Goal: Task Accomplishment & Management: Manage account settings

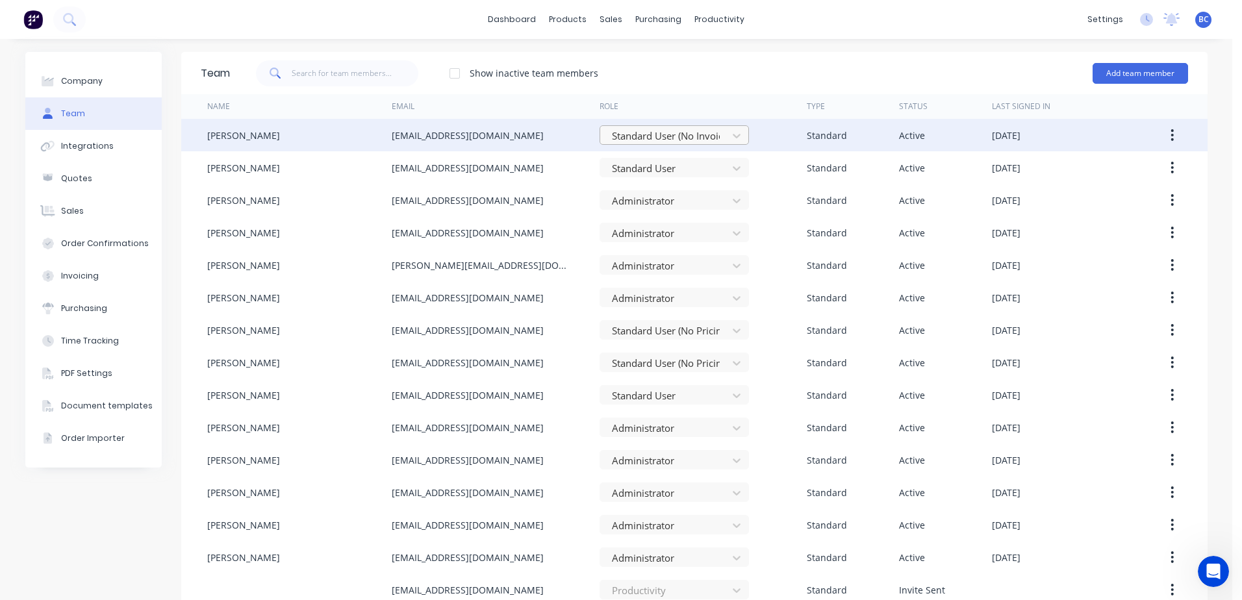
scroll to position [619, 0]
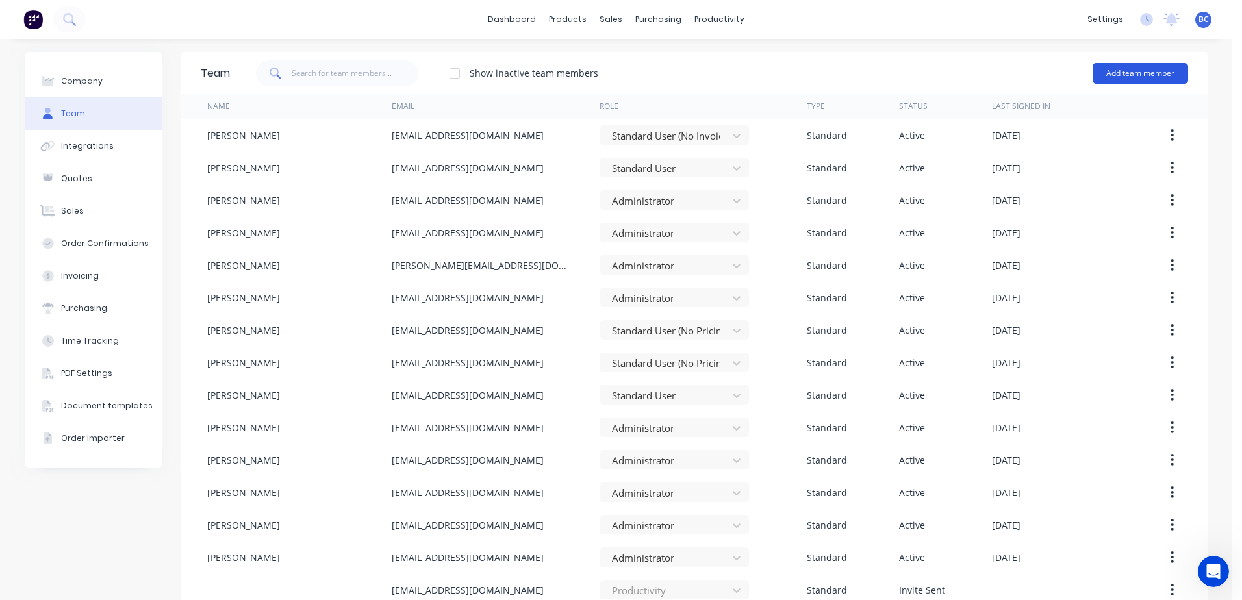
click at [1118, 78] on button "Add team member" at bounding box center [1141, 73] width 96 height 21
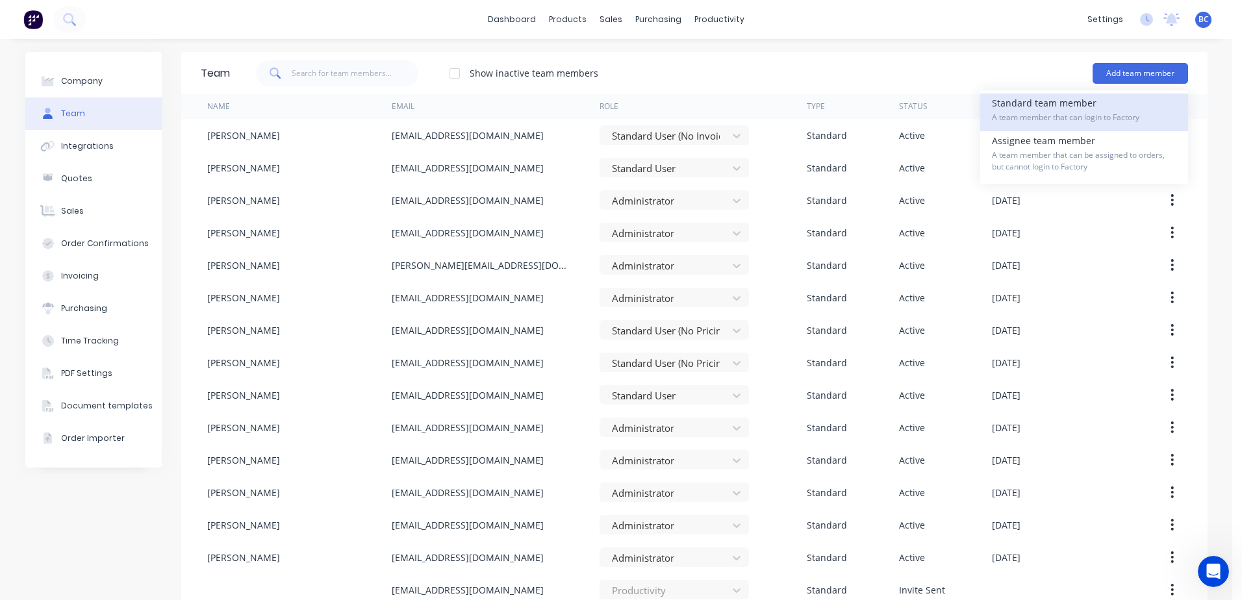
click at [1044, 114] on span "A team member that can login to Factory" at bounding box center [1084, 118] width 185 height 12
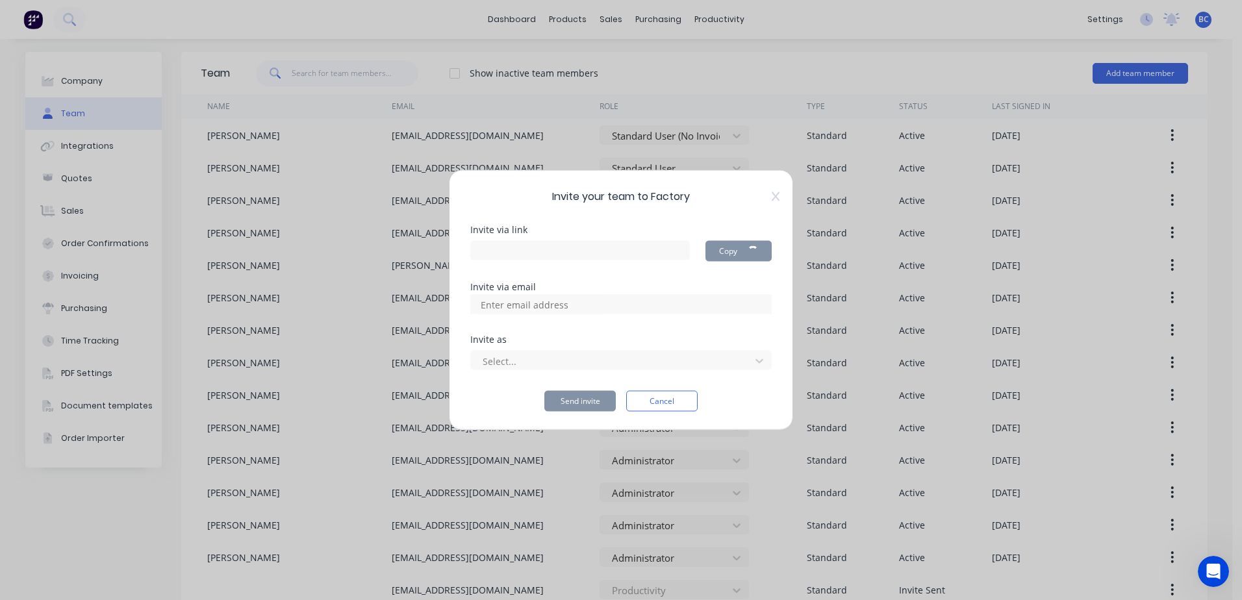
type input "[URL][DOMAIN_NAME]"
click at [550, 357] on div at bounding box center [612, 361] width 263 height 16
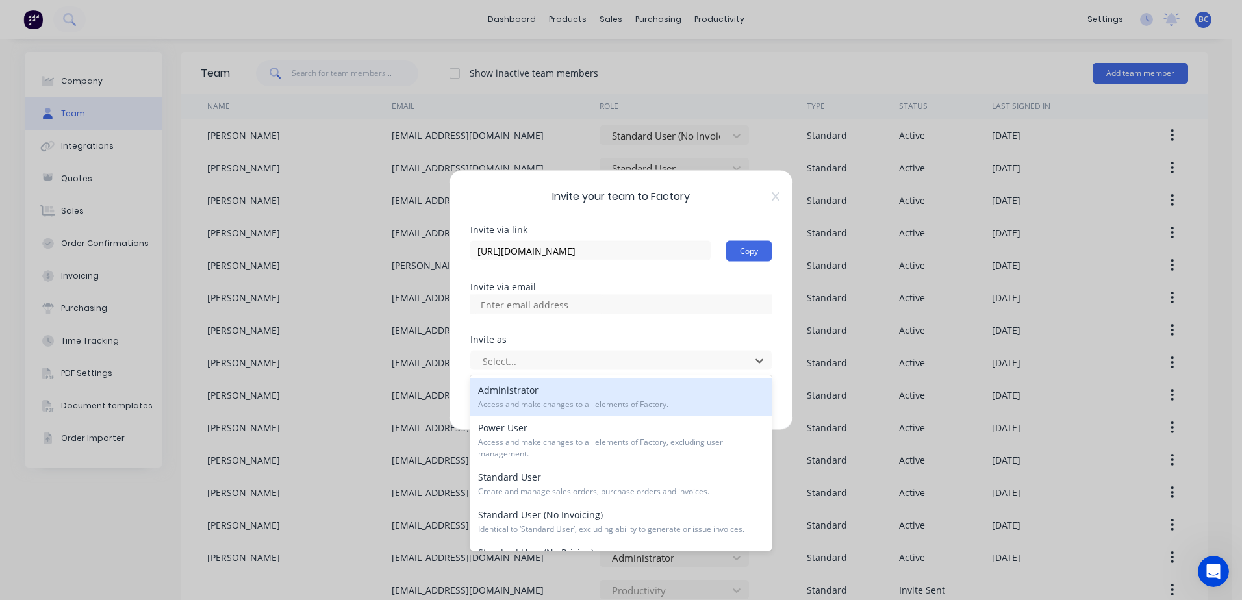
click at [555, 409] on span "Access and make changes to all elements of Factory." at bounding box center [621, 405] width 286 height 12
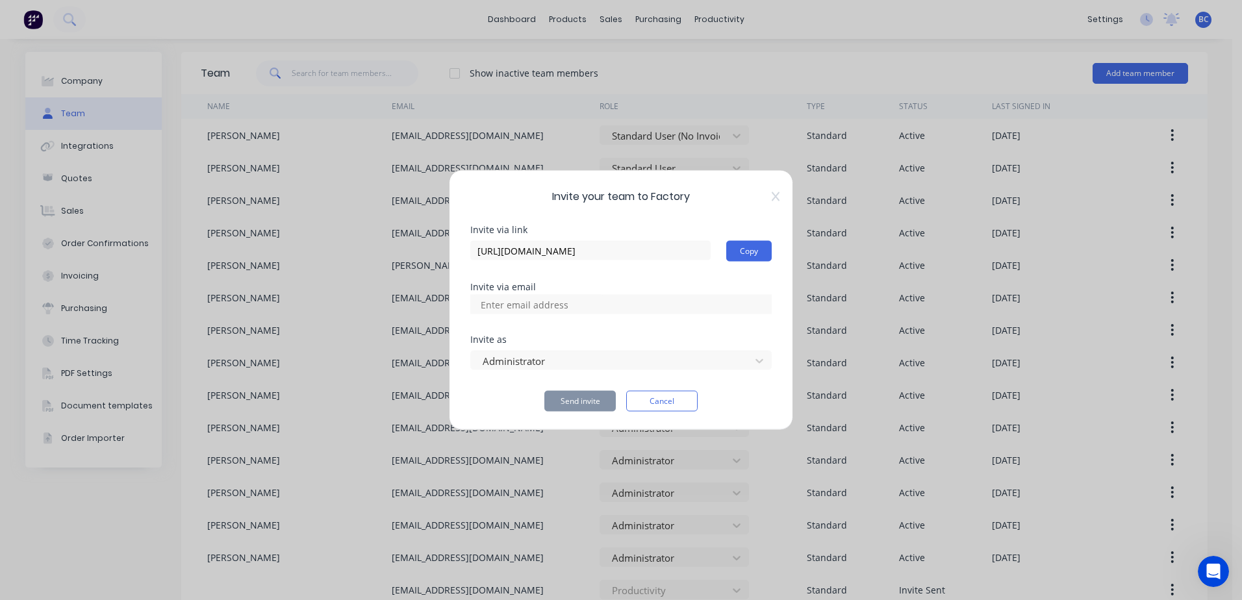
click at [553, 308] on input at bounding box center [539, 304] width 130 height 19
type input "[EMAIL_ADDRESS][DOMAIN_NAME]"
click at [579, 401] on button "Send invite" at bounding box center [580, 401] width 71 height 21
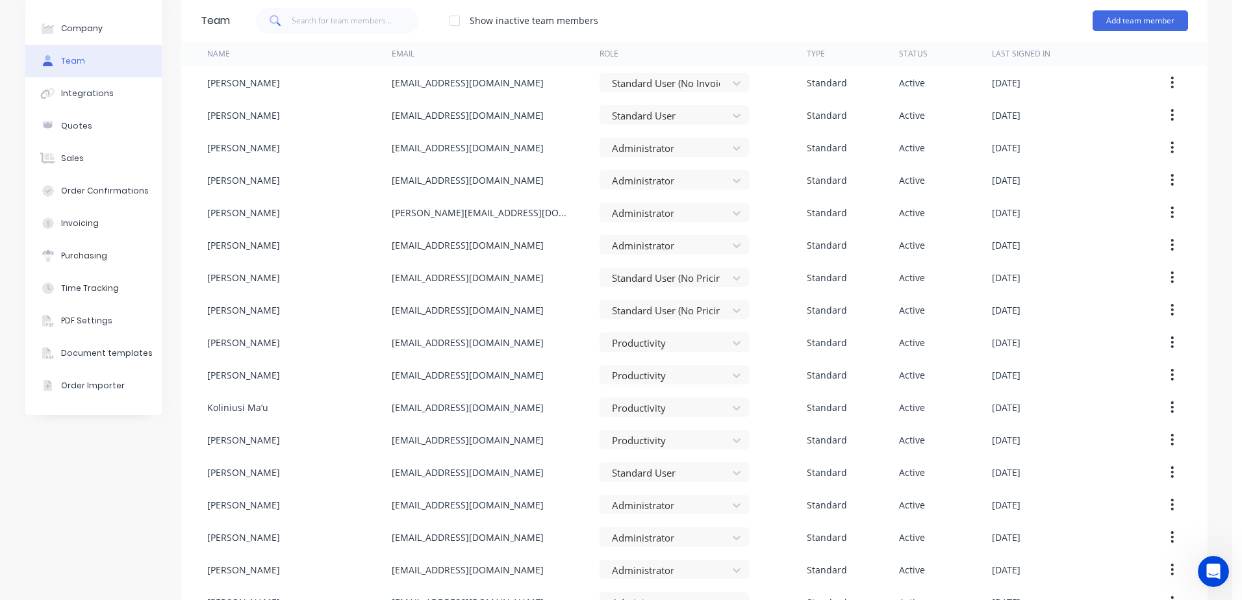
scroll to position [0, 0]
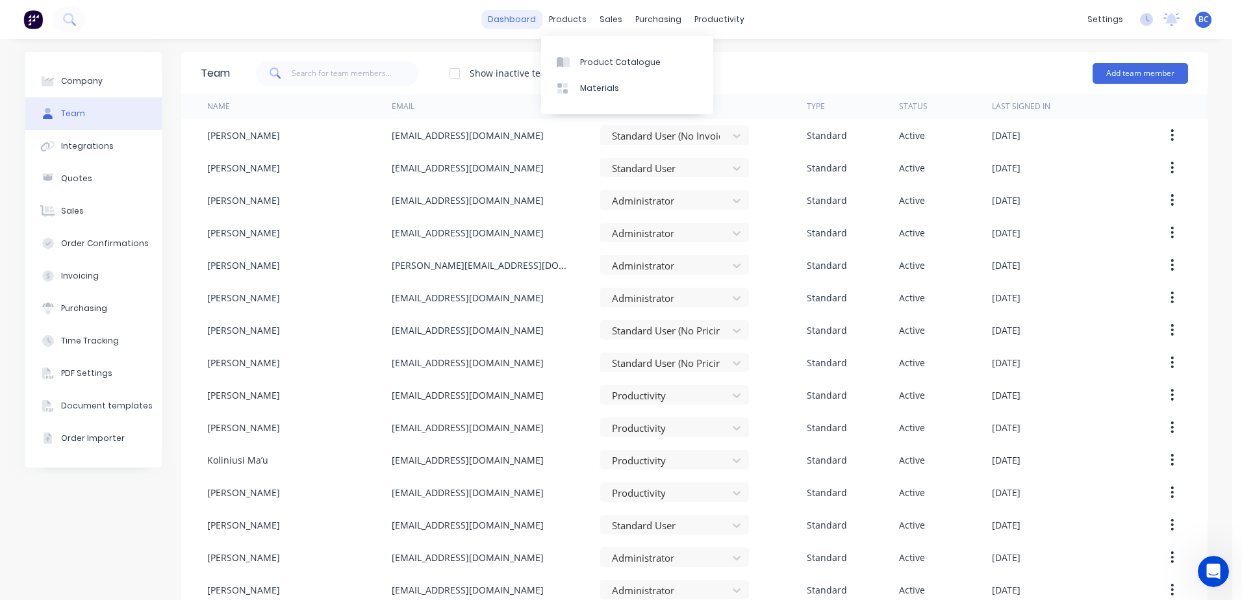
click at [529, 23] on link "dashboard" at bounding box center [511, 19] width 61 height 19
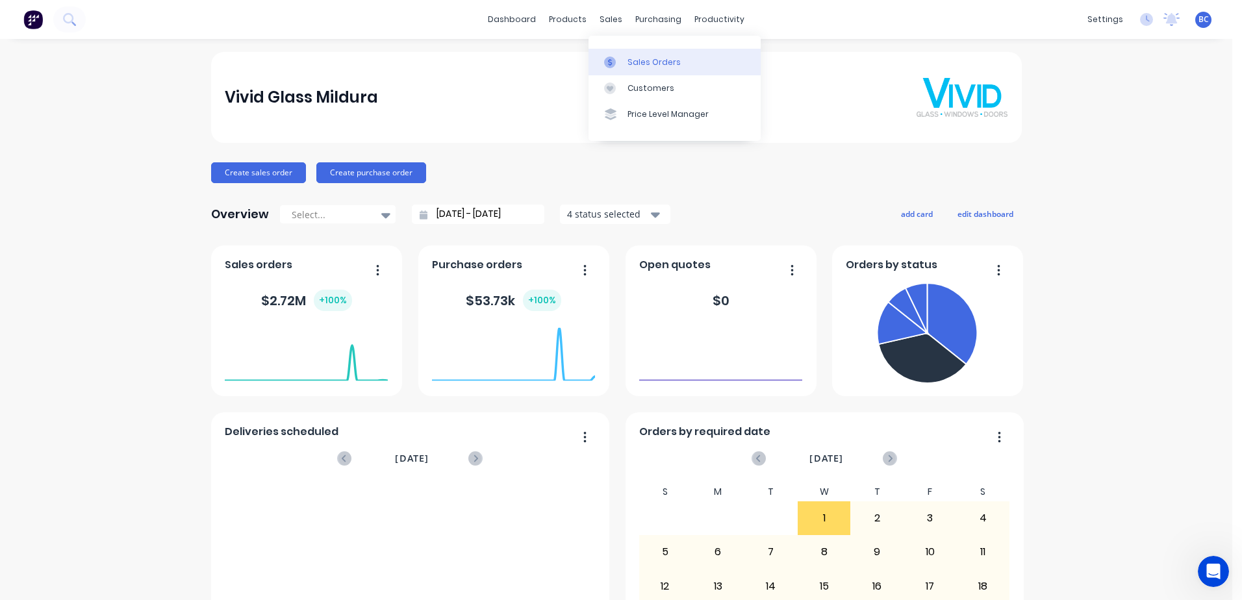
click at [637, 58] on div "Sales Orders" at bounding box center [654, 63] width 53 height 12
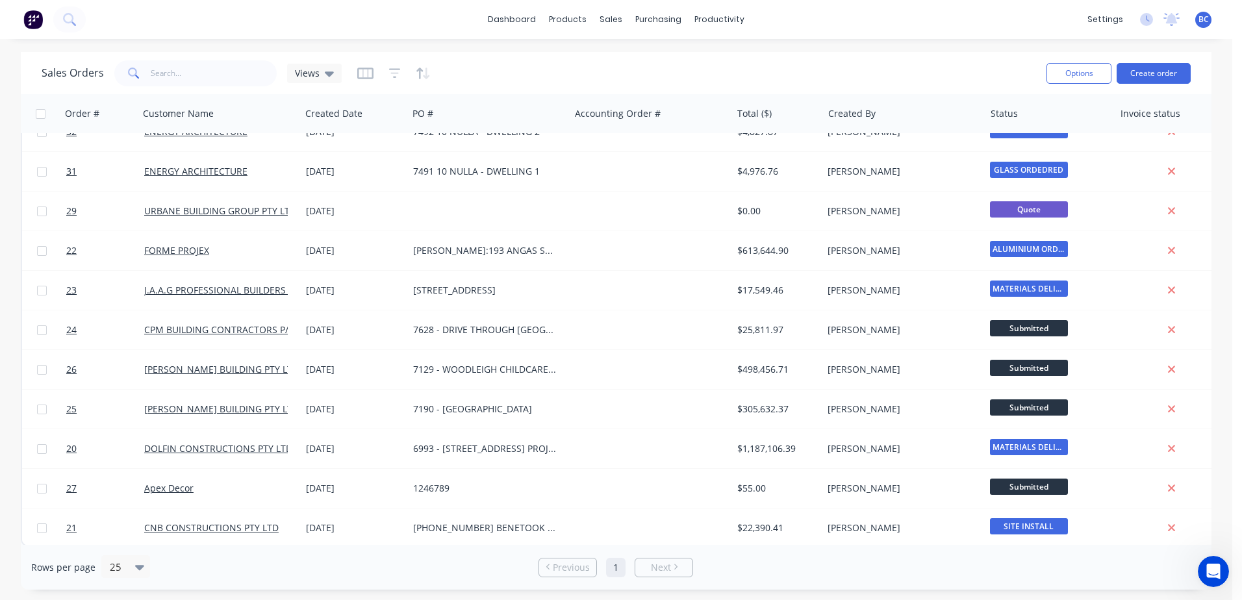
scroll to position [268, 0]
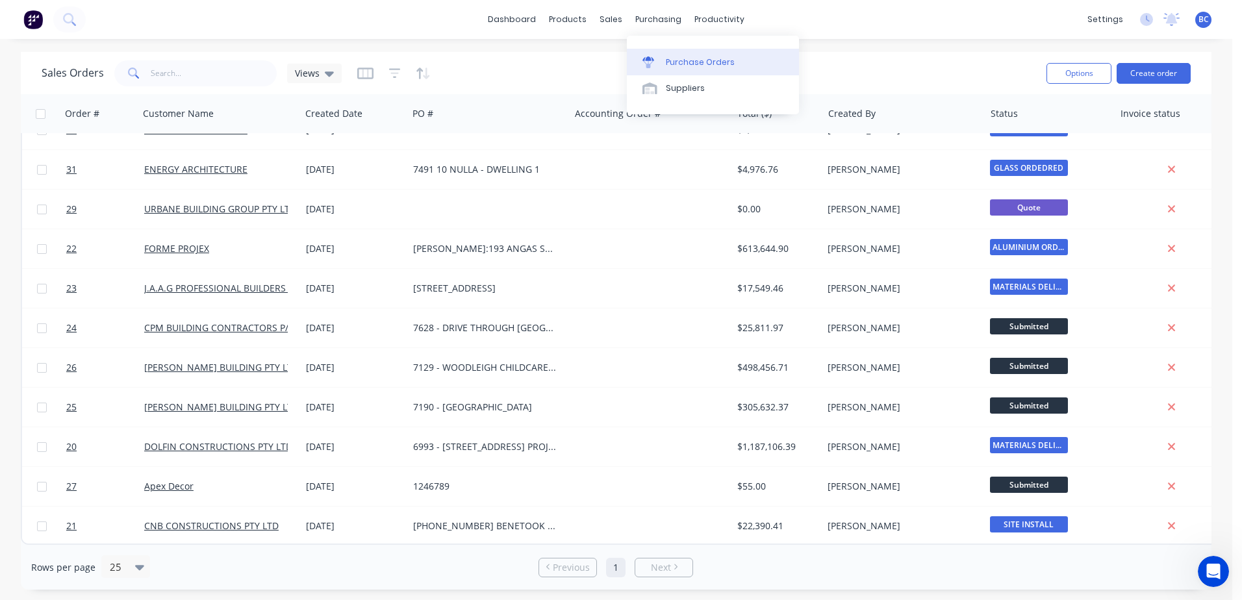
click at [677, 71] on link "Purchase Orders" at bounding box center [713, 62] width 172 height 26
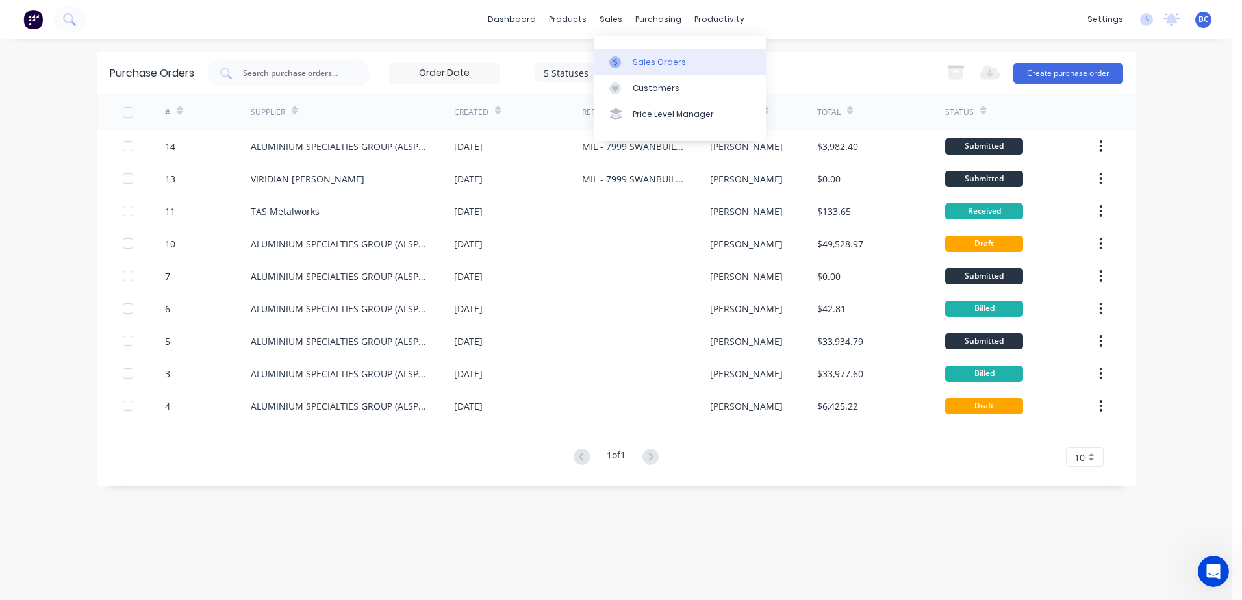
click at [639, 60] on div "Sales Orders" at bounding box center [659, 63] width 53 height 12
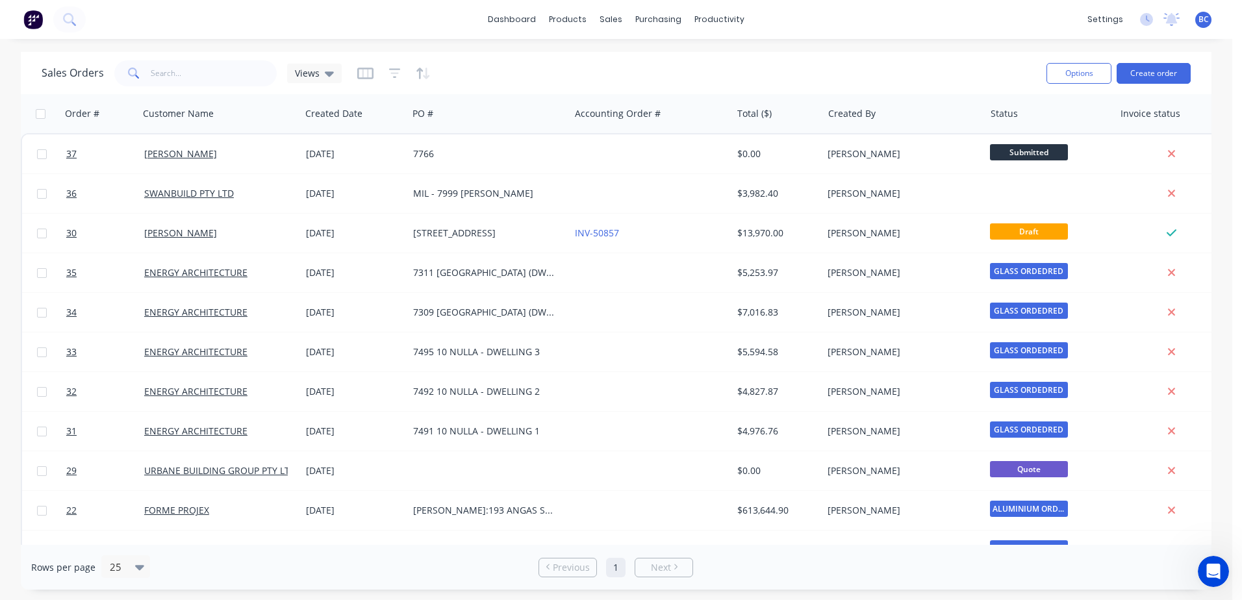
click at [1142, 95] on div "Invoice status" at bounding box center [1176, 113] width 120 height 39
click at [1142, 88] on div "Options Create order" at bounding box center [1116, 73] width 149 height 32
click at [1142, 75] on button "Create order" at bounding box center [1154, 73] width 74 height 21
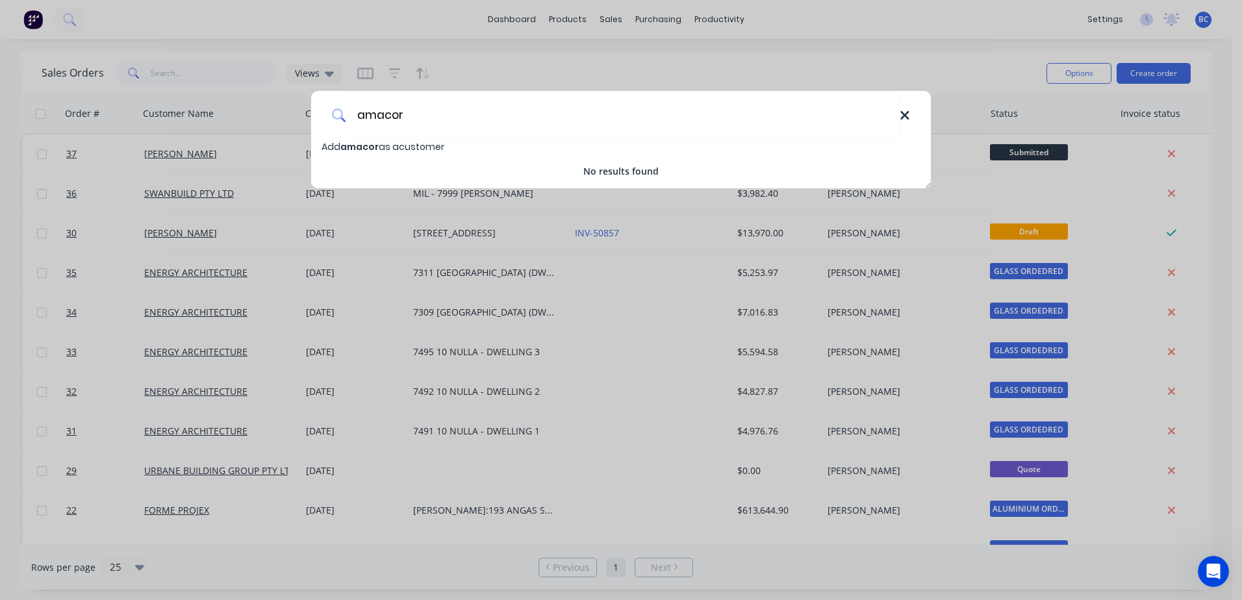
type input "amacor"
click at [906, 111] on icon at bounding box center [905, 116] width 10 height 14
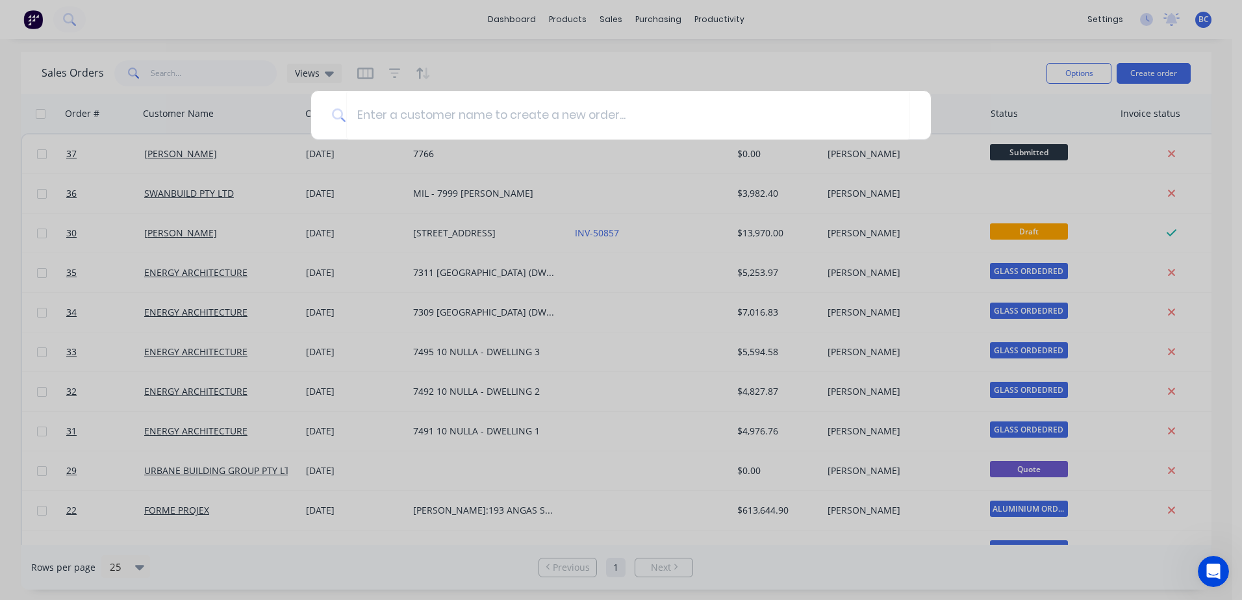
click at [849, 56] on div at bounding box center [621, 300] width 1242 height 600
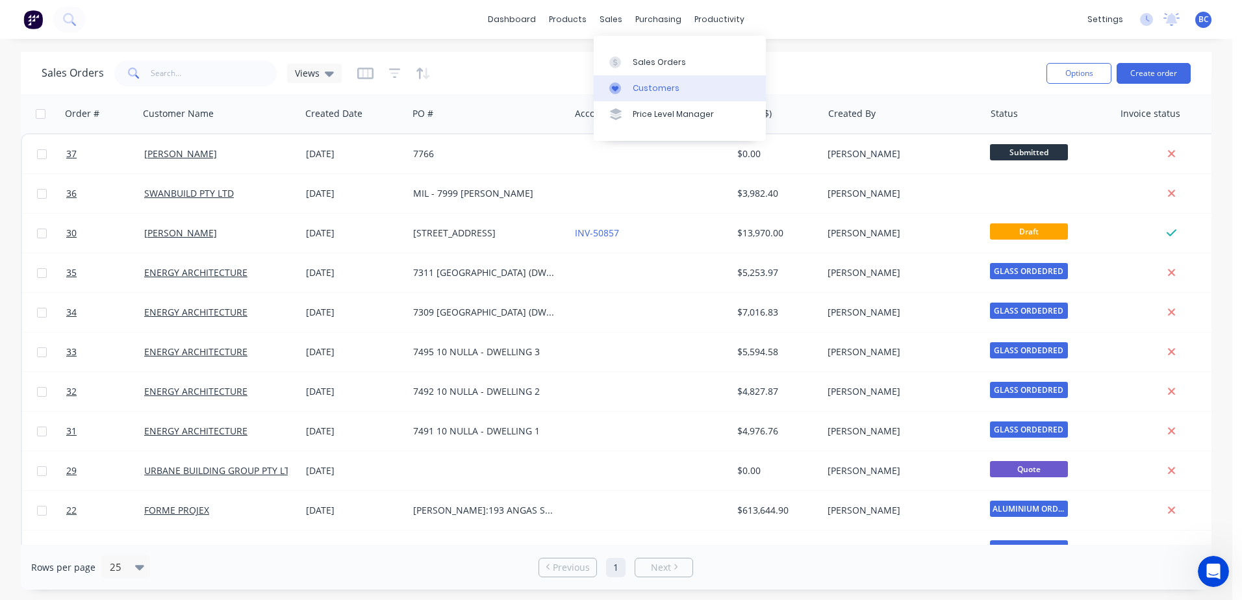
click at [634, 86] on div "Customers" at bounding box center [656, 89] width 47 height 12
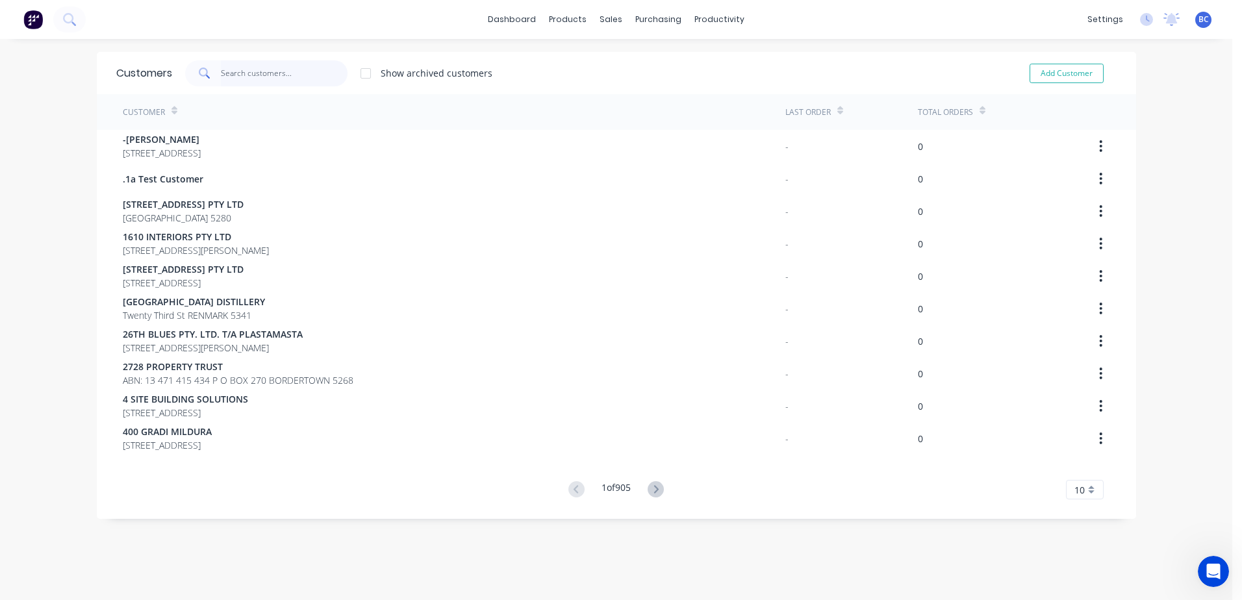
click at [246, 67] on input "text" at bounding box center [284, 73] width 127 height 26
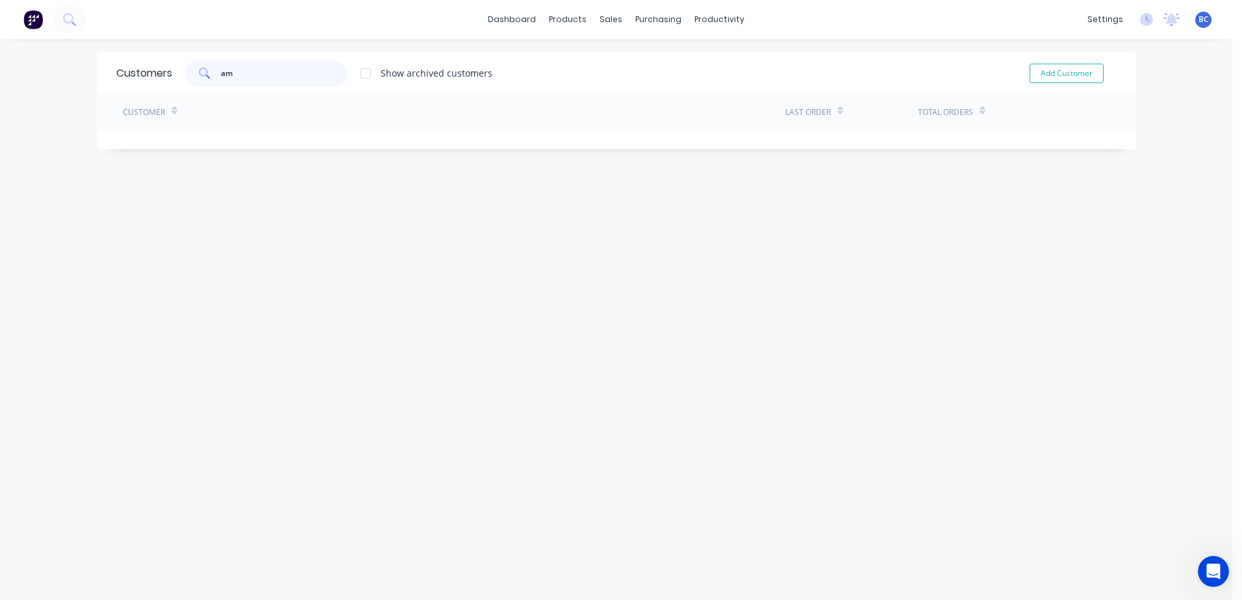
type input "a"
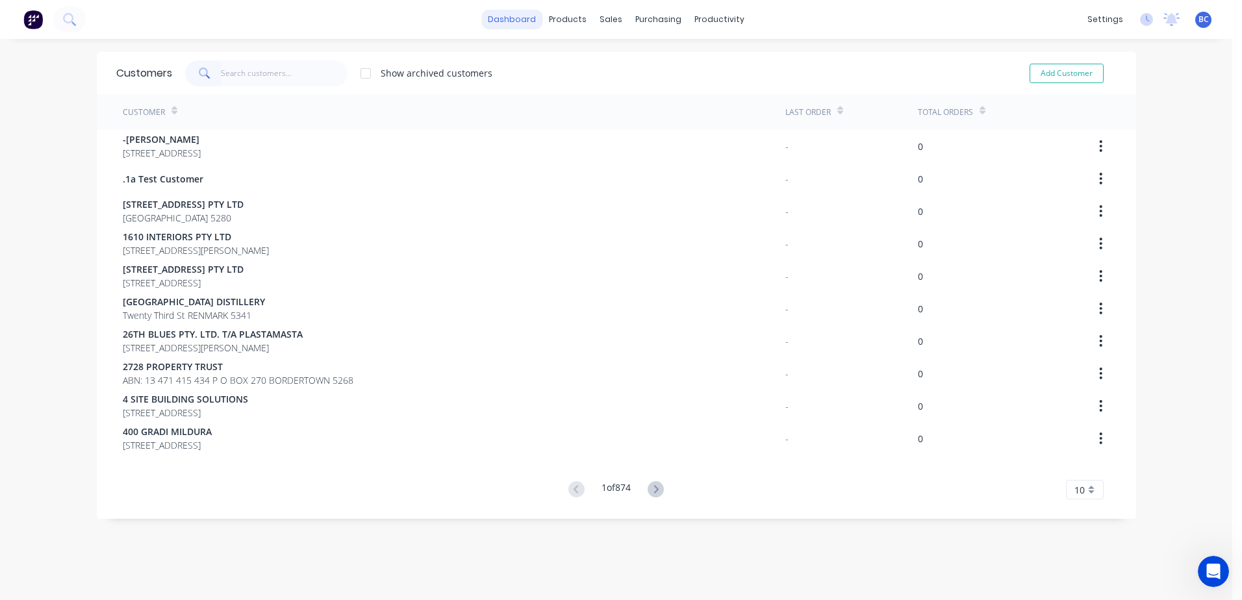
click at [513, 19] on link "dashboard" at bounding box center [511, 19] width 61 height 19
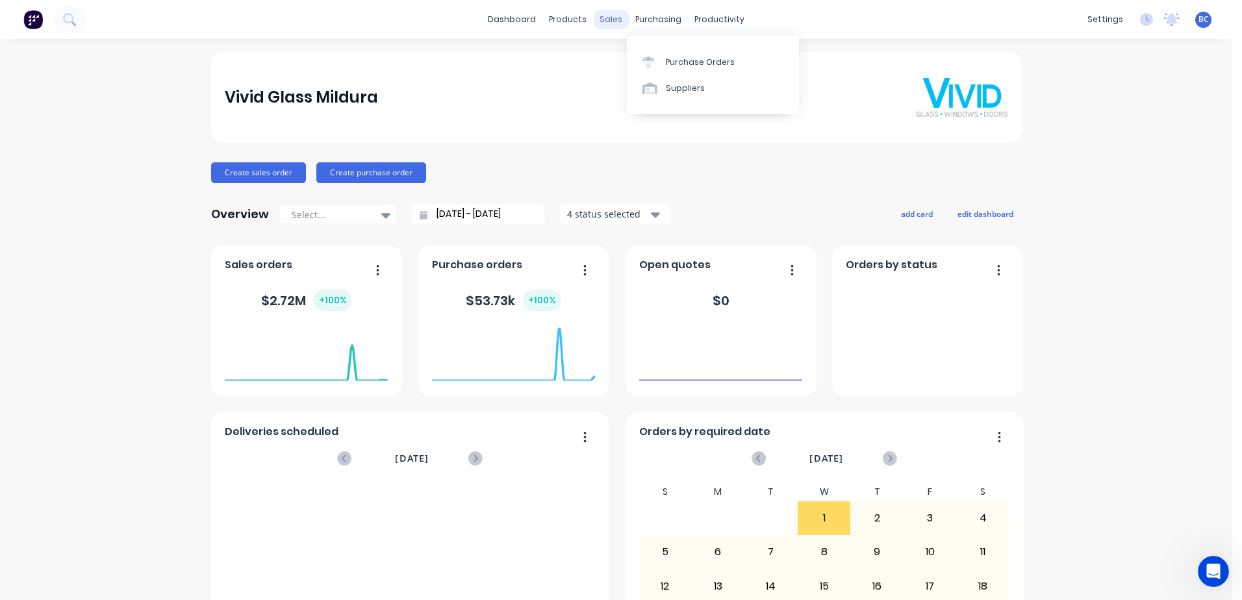
click at [604, 21] on div "sales" at bounding box center [611, 19] width 36 height 19
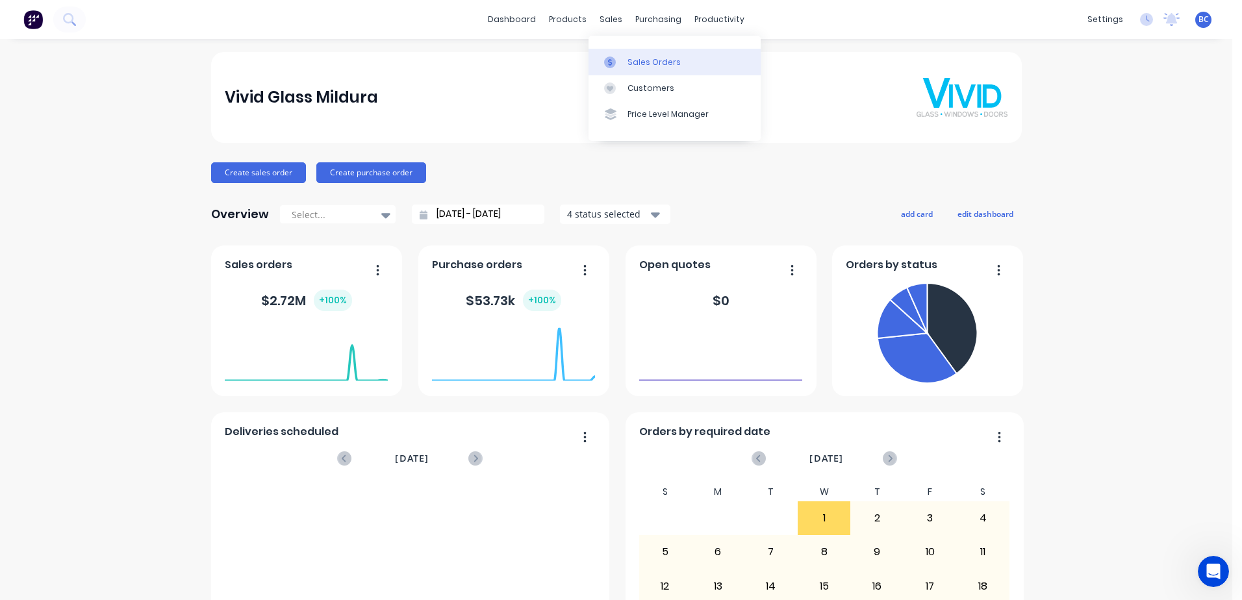
click at [633, 58] on div "Sales Orders" at bounding box center [654, 63] width 53 height 12
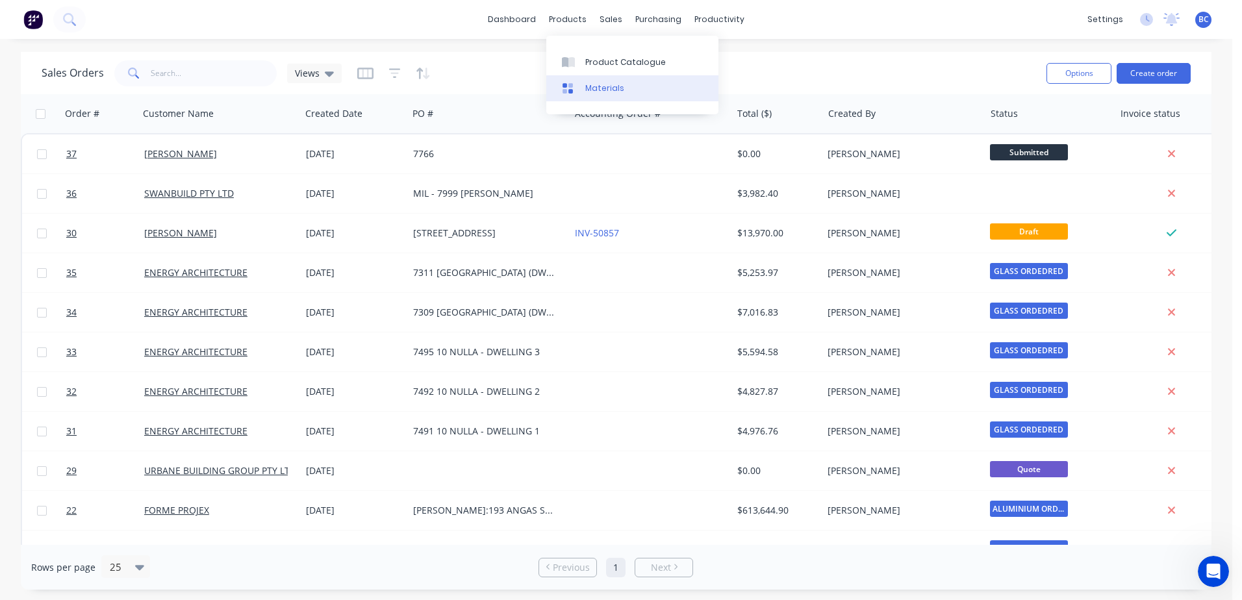
click at [603, 89] on div "Materials" at bounding box center [604, 89] width 39 height 12
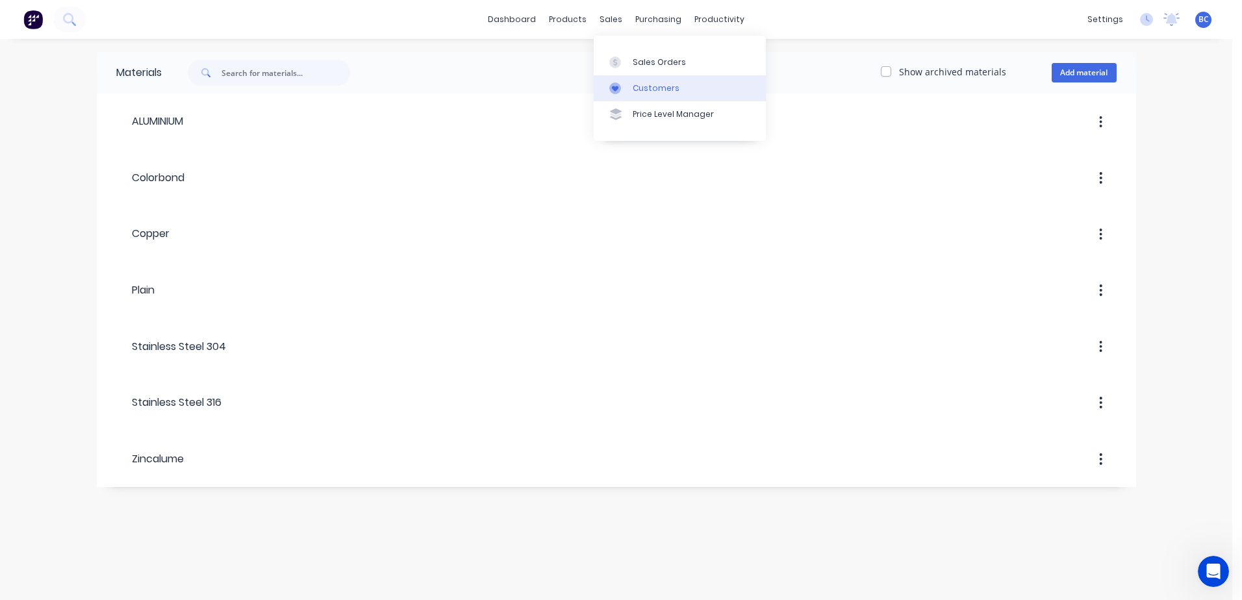
click at [623, 84] on div at bounding box center [618, 89] width 19 height 12
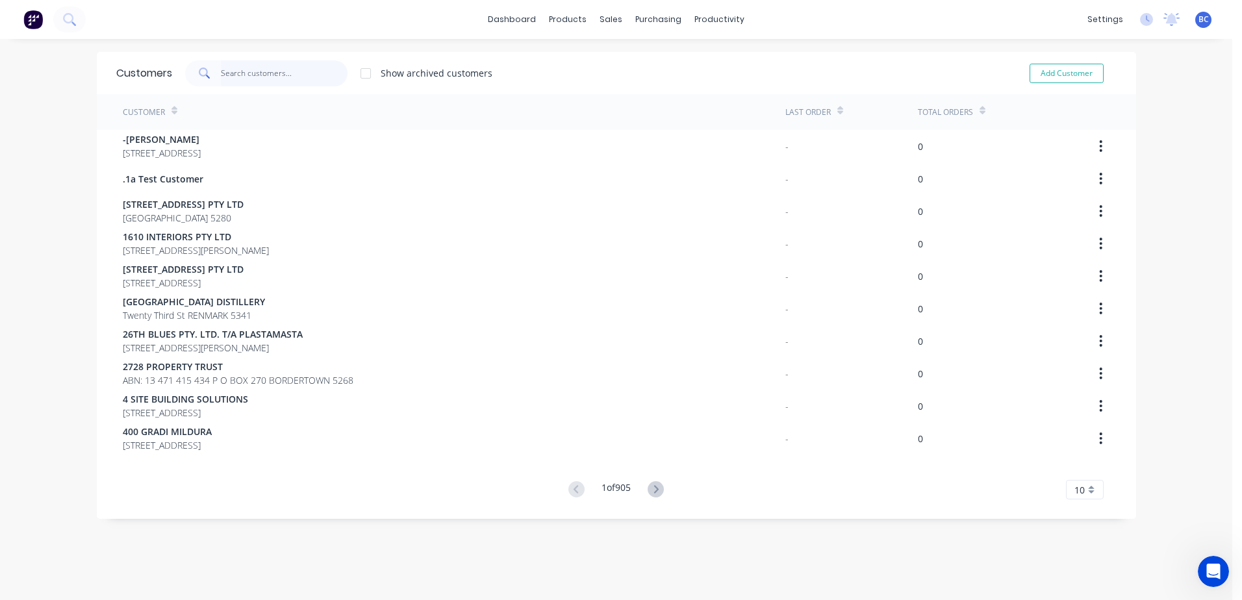
click at [256, 75] on input "text" at bounding box center [284, 73] width 127 height 26
drag, startPoint x: 293, startPoint y: 77, endPoint x: 214, endPoint y: 81, distance: 79.4
click at [214, 81] on div "cash" at bounding box center [266, 73] width 162 height 26
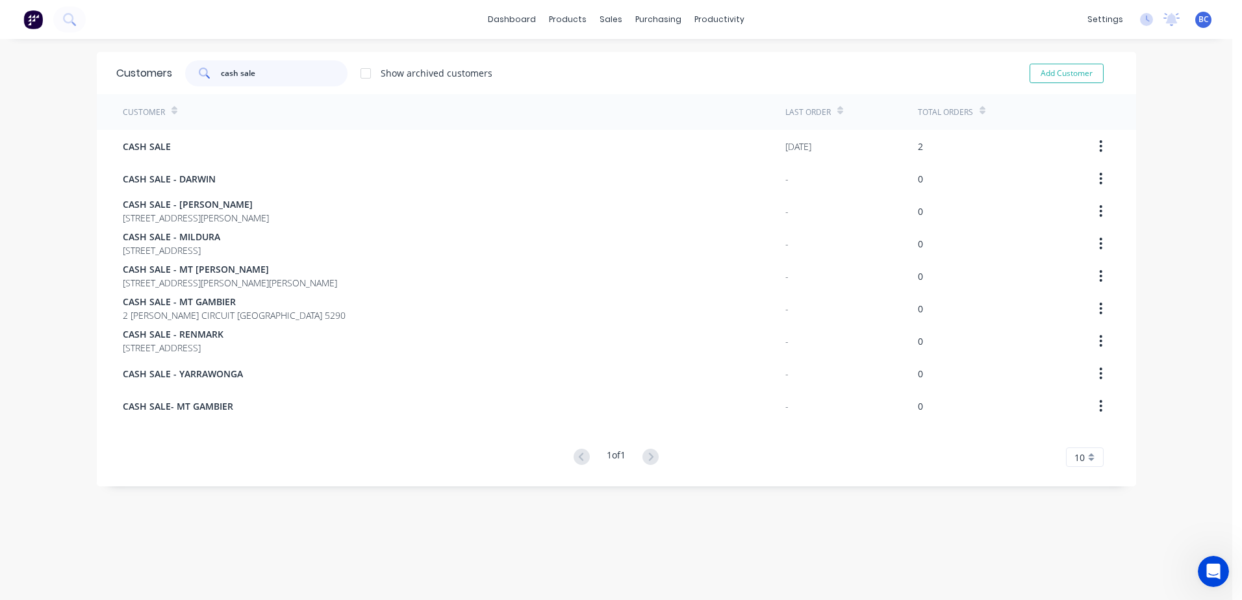
type input "cash sale"
click at [843, 44] on div "dashboard products sales purchasing productivity dashboard products Product Cat…" at bounding box center [616, 300] width 1233 height 600
click at [510, 23] on link "dashboard" at bounding box center [511, 19] width 61 height 19
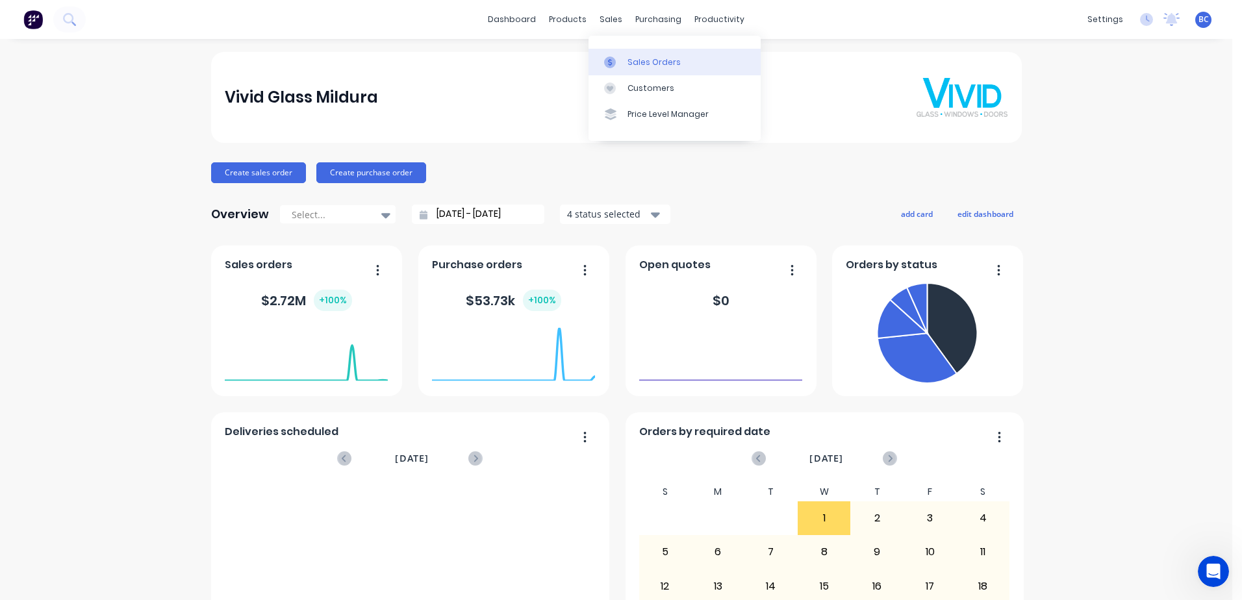
click at [637, 68] on div "Sales Orders" at bounding box center [654, 63] width 53 height 12
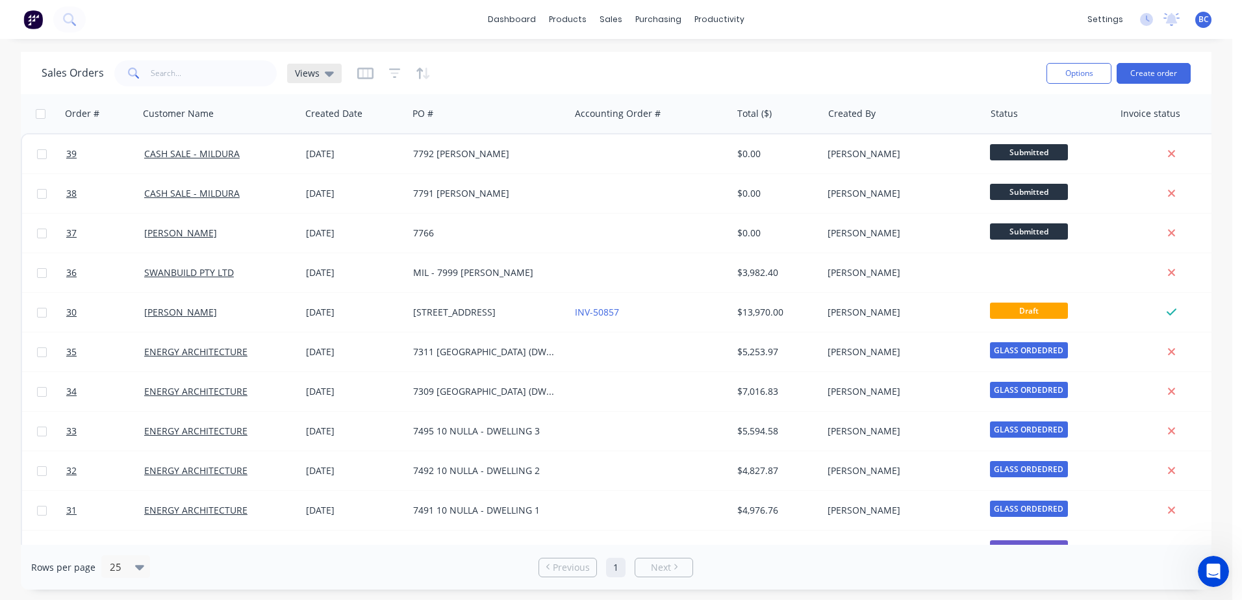
click at [326, 77] on icon at bounding box center [329, 73] width 9 height 14
click at [368, 77] on icon "button" at bounding box center [365, 73] width 16 height 13
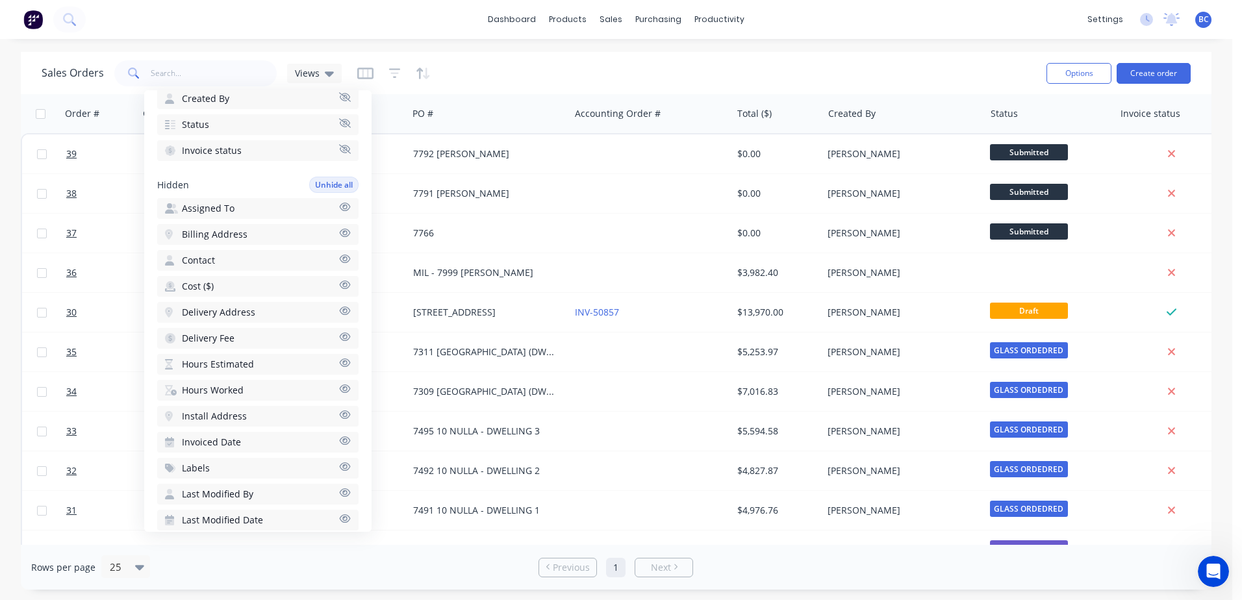
scroll to position [325, 0]
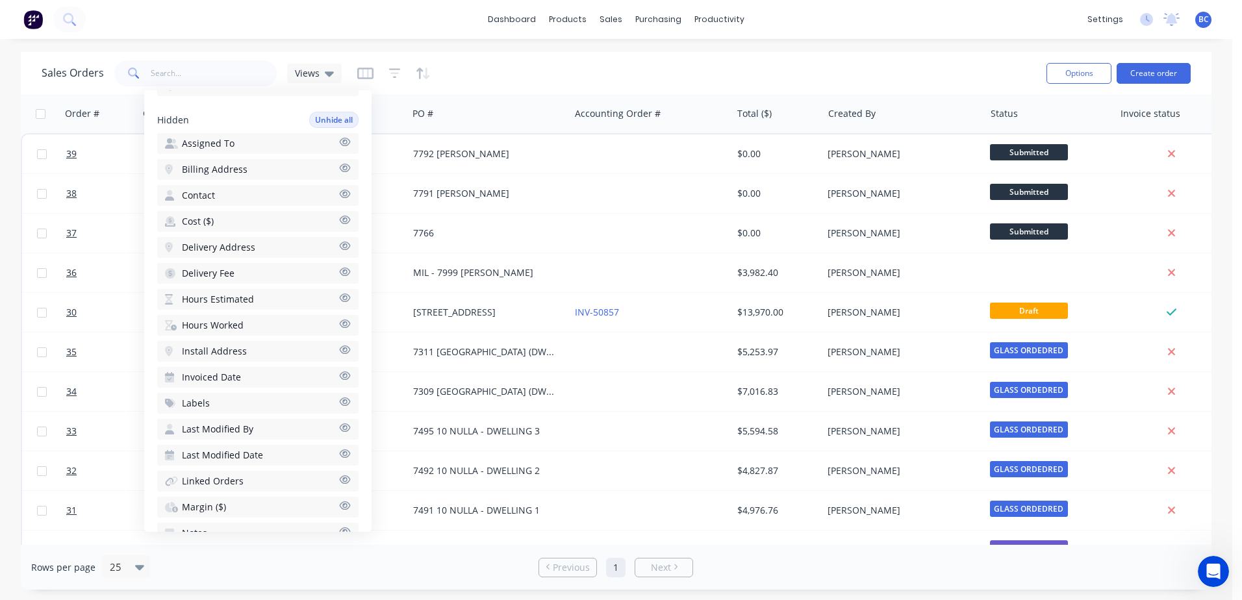
click at [250, 402] on button "Labels" at bounding box center [257, 403] width 201 height 21
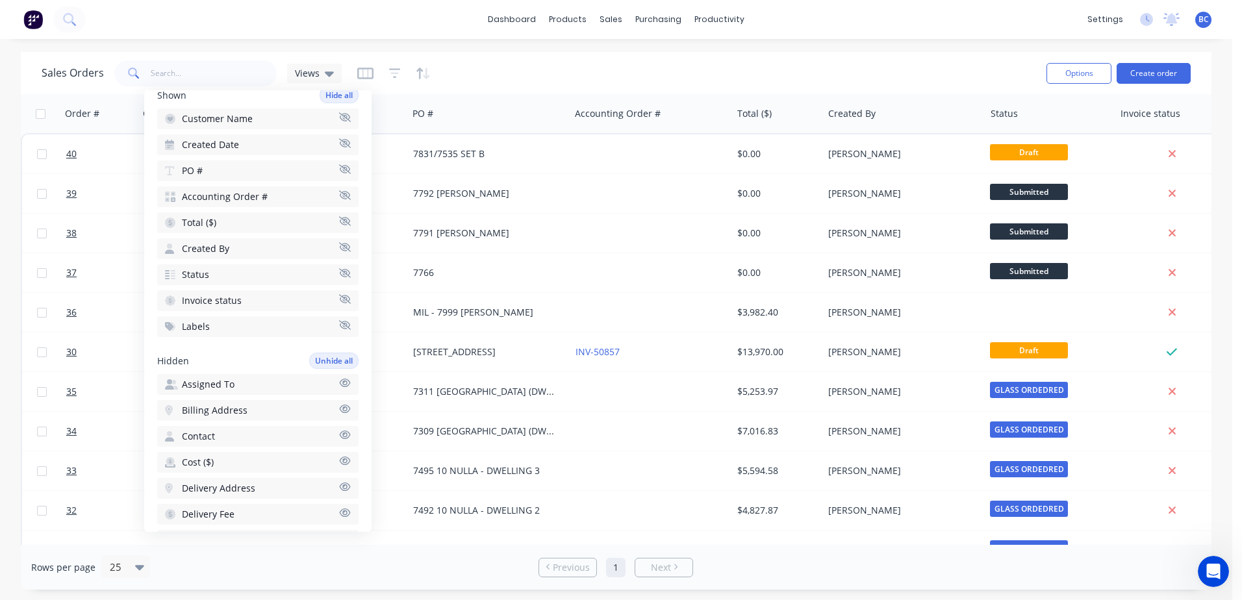
scroll to position [0, 0]
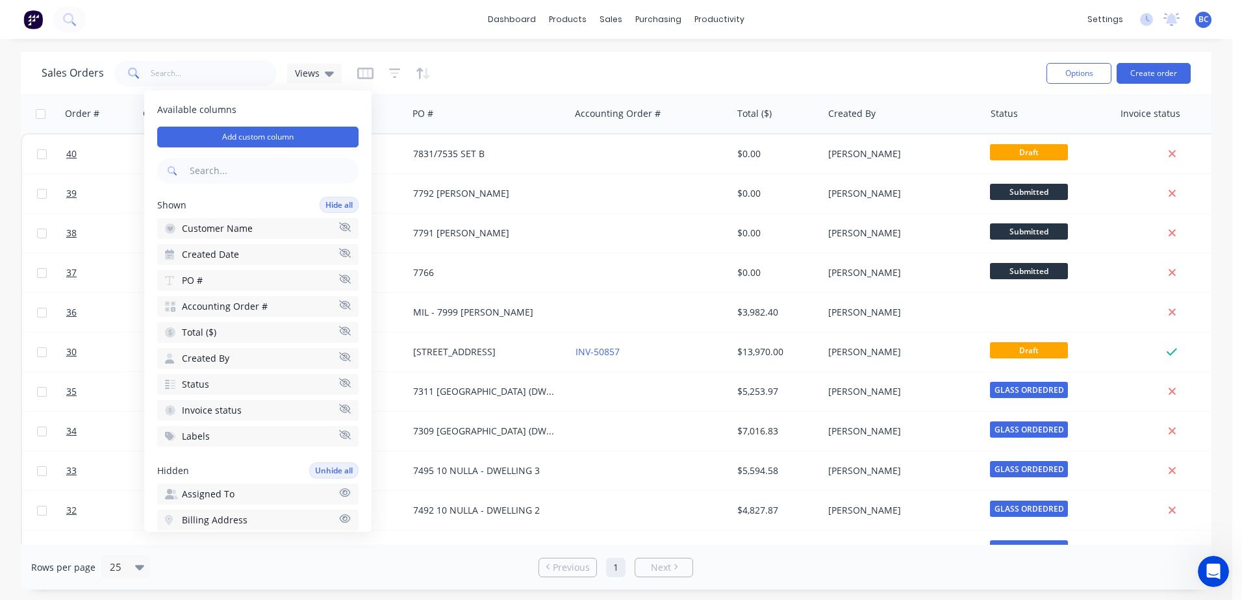
click at [250, 191] on div "Available columns Add custom column Shown Hide all Customer Name Created Date P…" at bounding box center [257, 311] width 227 height 442
click at [538, 79] on div "Sales Orders Views" at bounding box center [539, 73] width 995 height 32
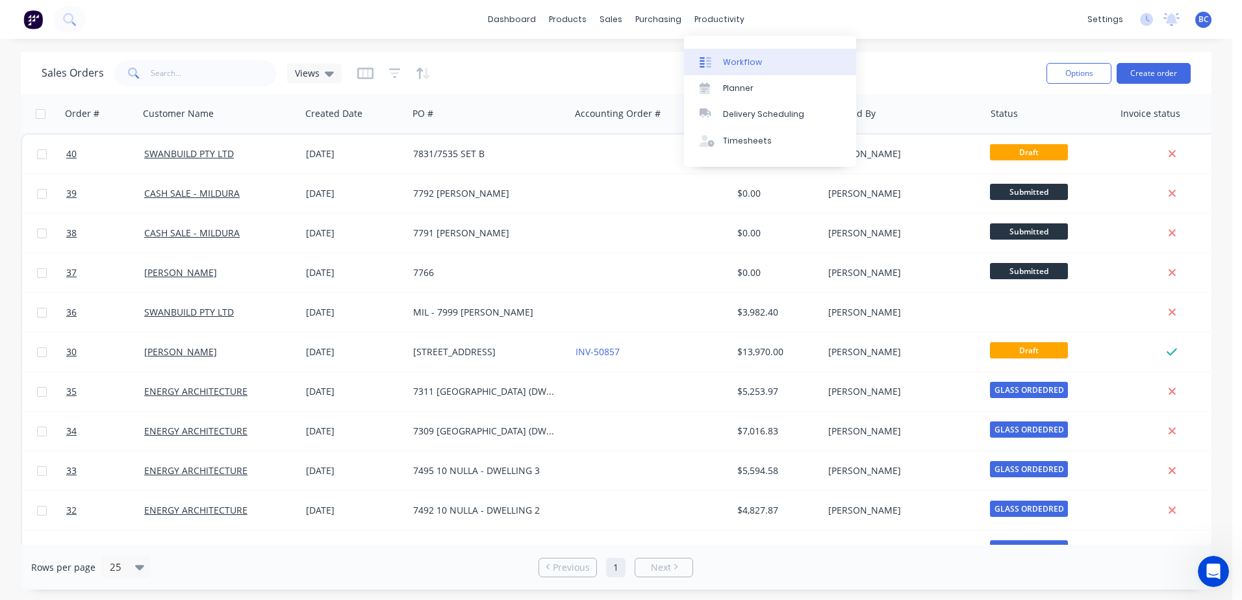
click at [711, 71] on link "Workflow" at bounding box center [770, 62] width 172 height 26
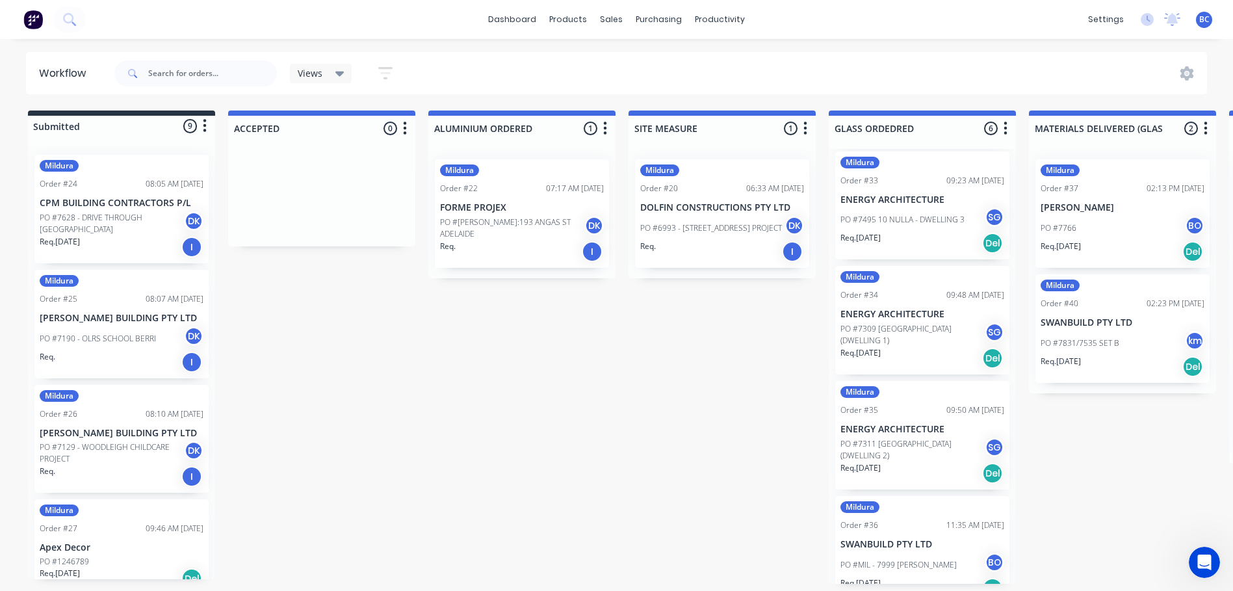
scroll to position [259, 0]
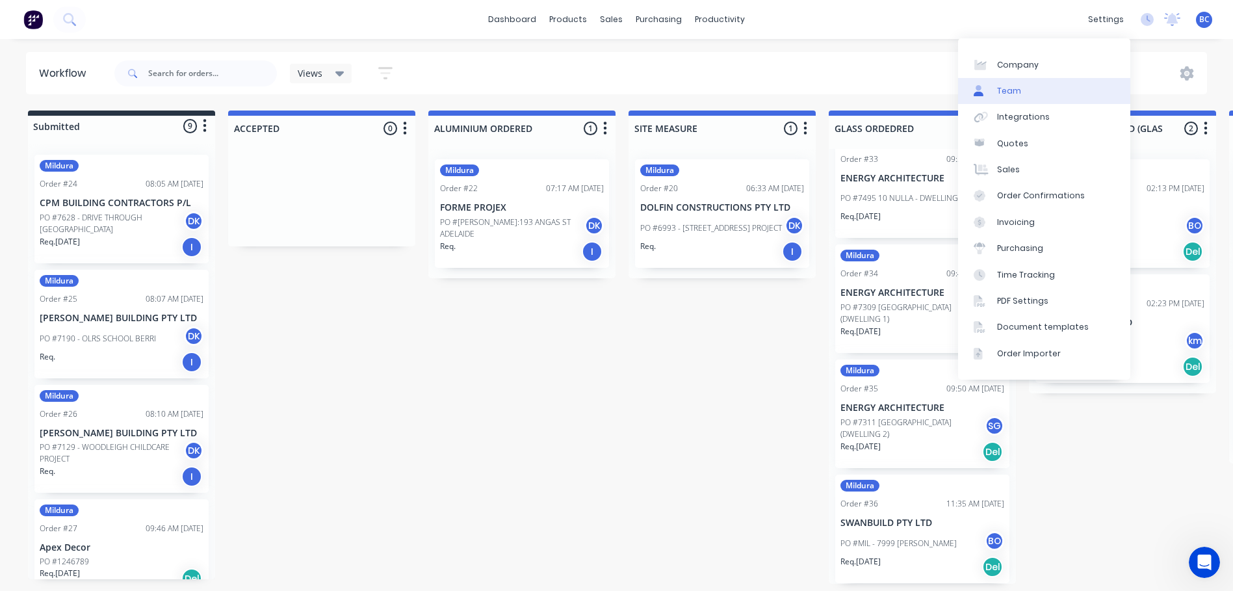
click at [1020, 88] on link "Team" at bounding box center [1044, 91] width 172 height 26
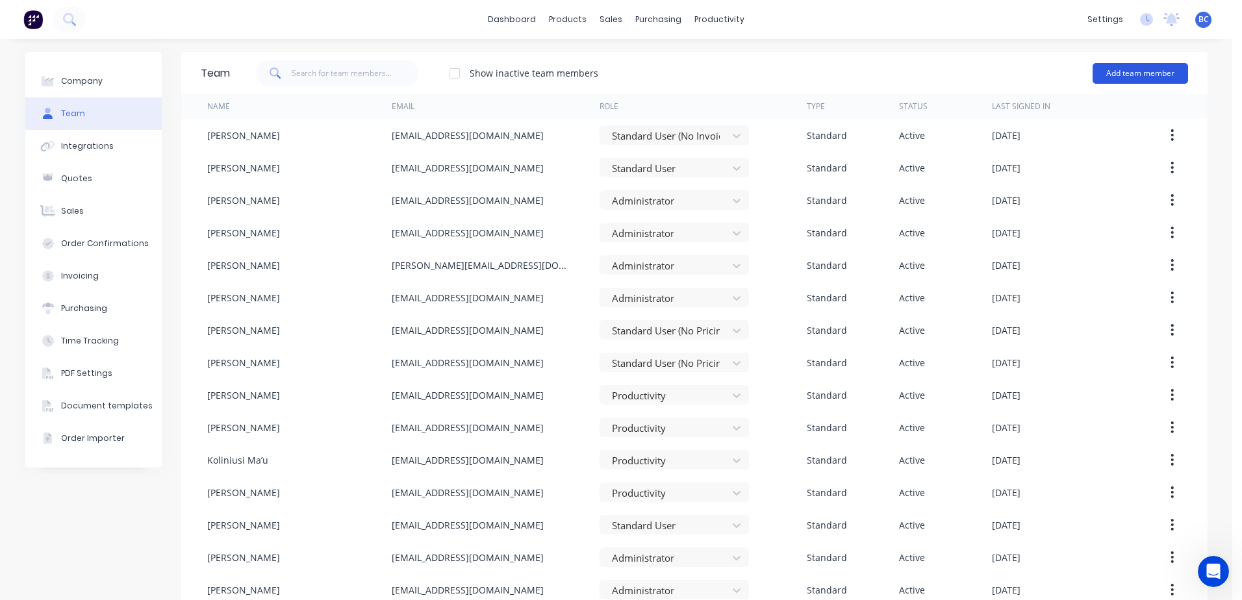
click at [1136, 73] on button "Add team member" at bounding box center [1141, 73] width 96 height 21
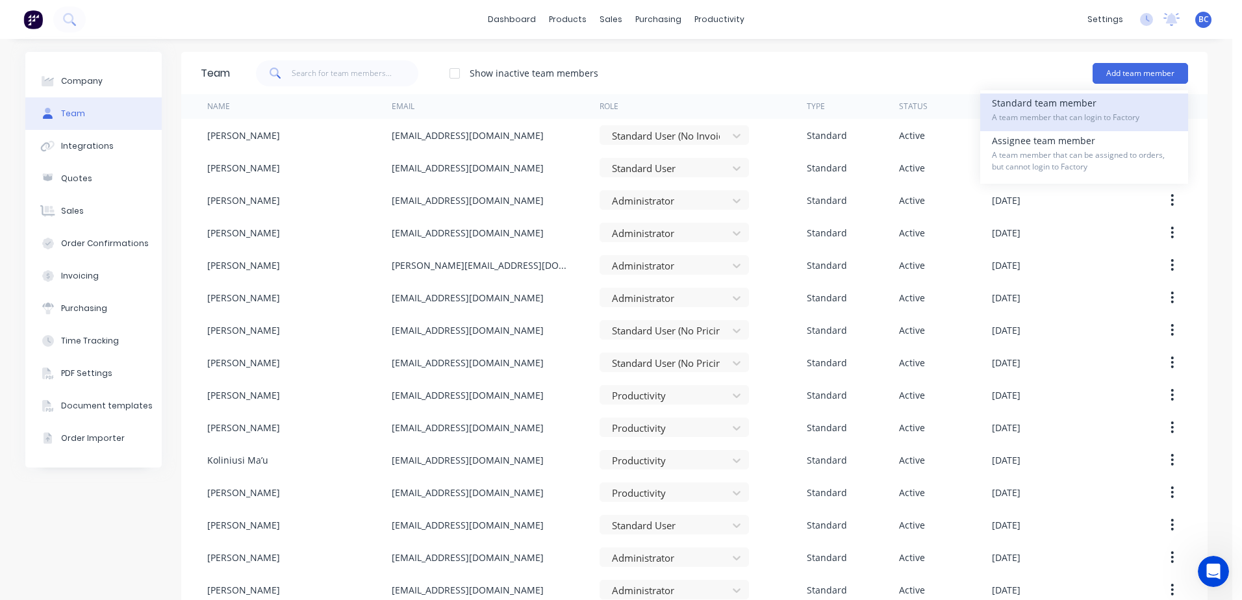
click at [1085, 110] on div "Standard team member A team member that can login to Factory" at bounding box center [1084, 113] width 185 height 38
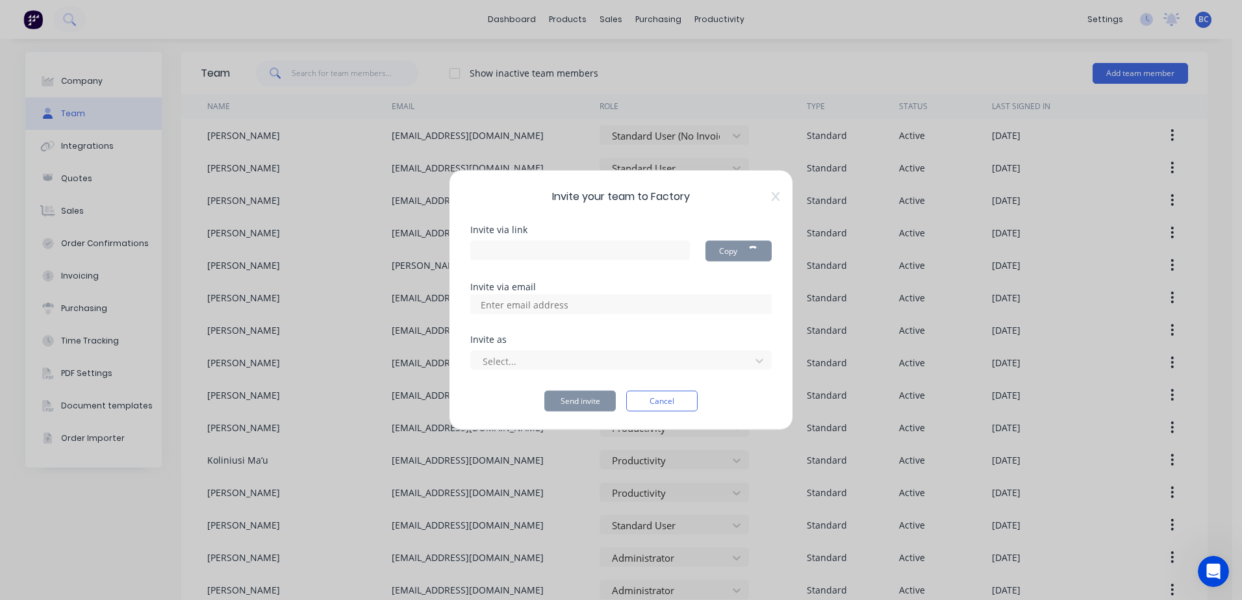
type input "[URL][DOMAIN_NAME]"
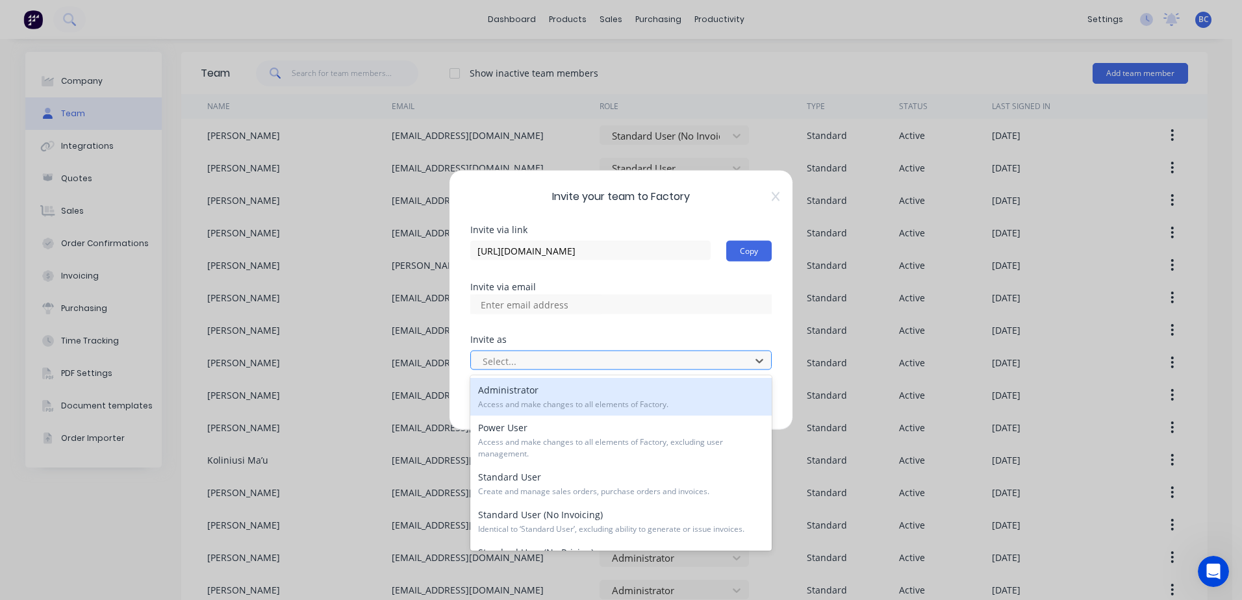
click at [529, 365] on div at bounding box center [612, 361] width 263 height 16
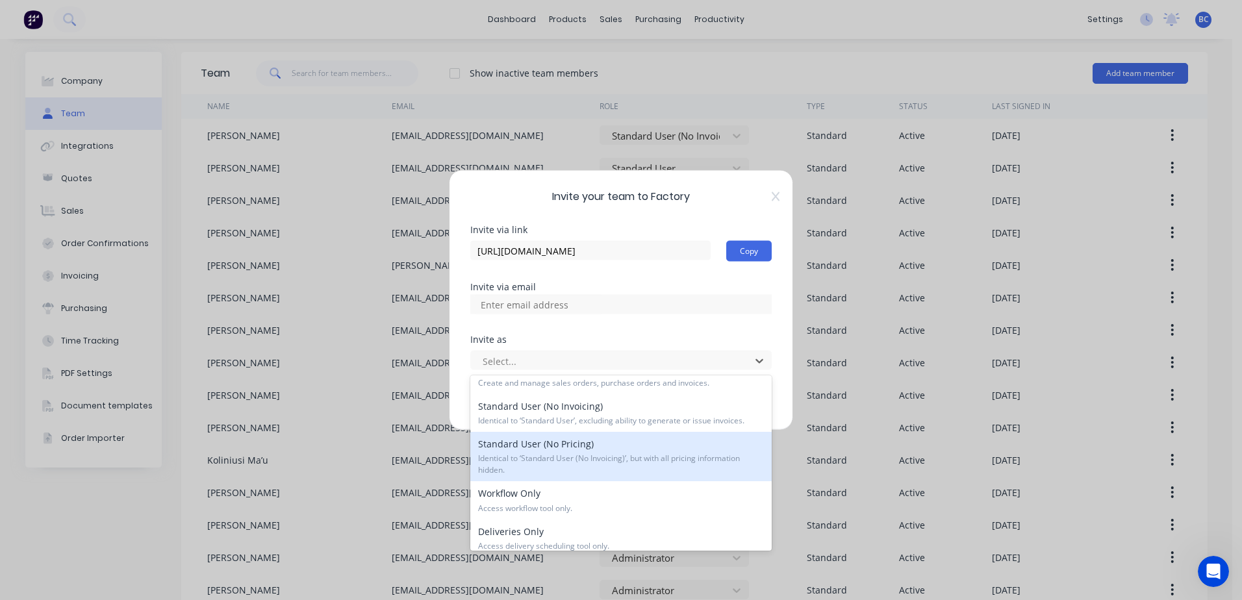
scroll to position [193, 0]
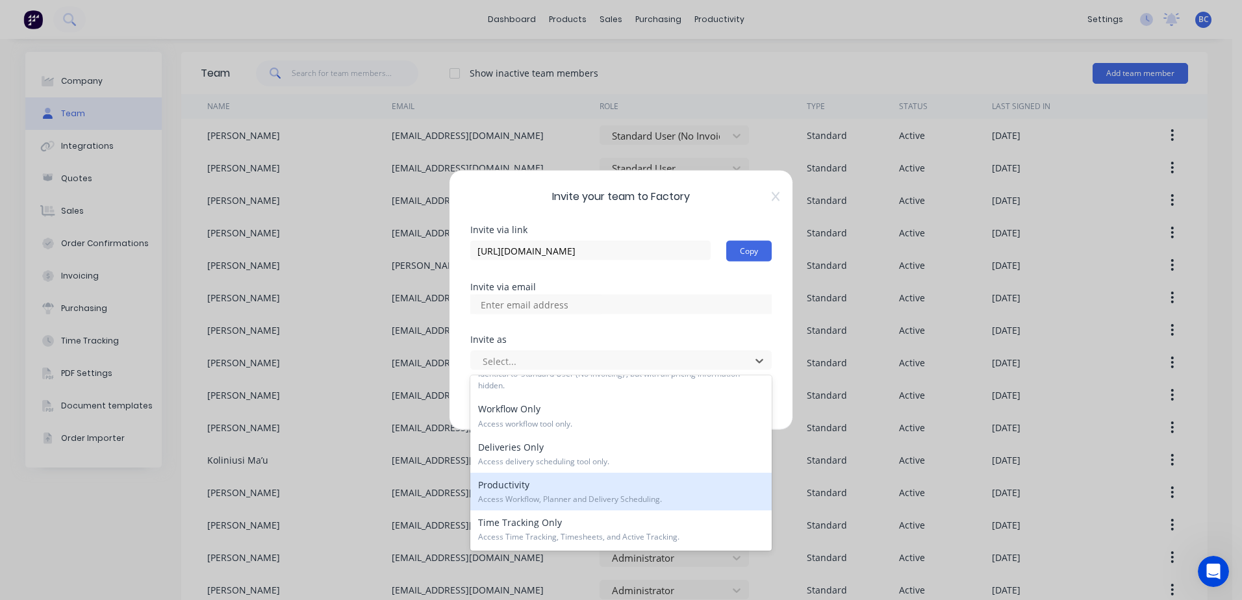
click at [533, 497] on span "Access Workflow, Planner and Delivery Scheduling." at bounding box center [621, 500] width 286 height 12
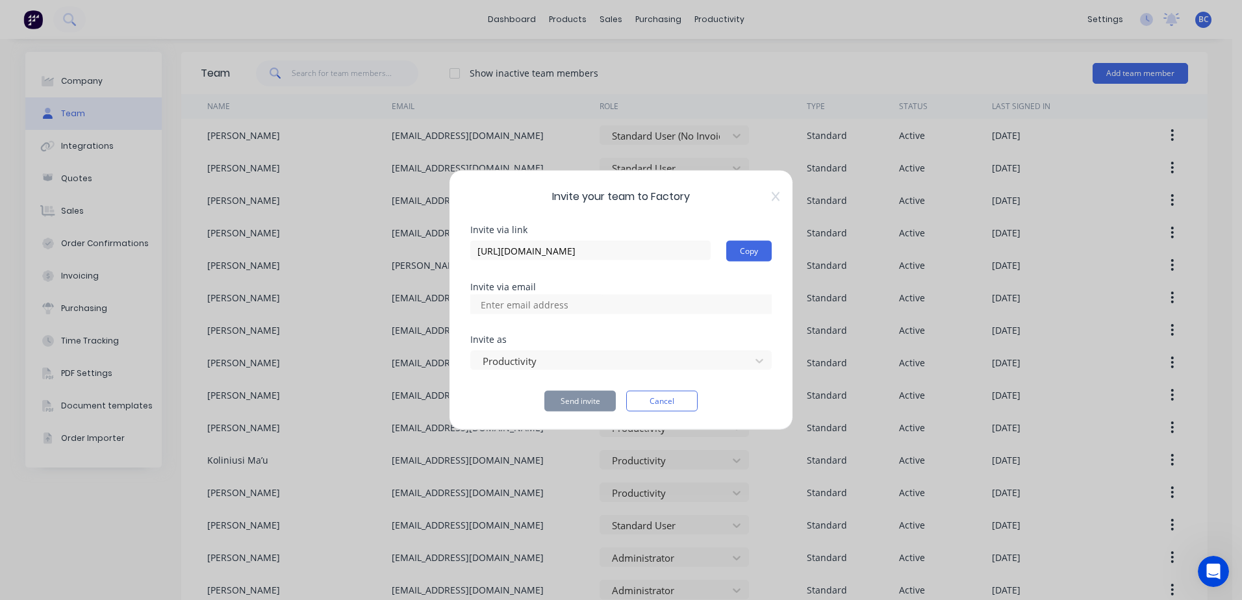
click at [542, 308] on input at bounding box center [539, 304] width 130 height 19
drag, startPoint x: 542, startPoint y: 308, endPoint x: 428, endPoint y: 315, distance: 113.9
click at [428, 315] on div "Invite your team to Factory Invite via link [URL][DOMAIN_NAME] Copy Invite via …" at bounding box center [621, 300] width 1242 height 600
type input "lmboddinar"
type input "lmbodinnar"
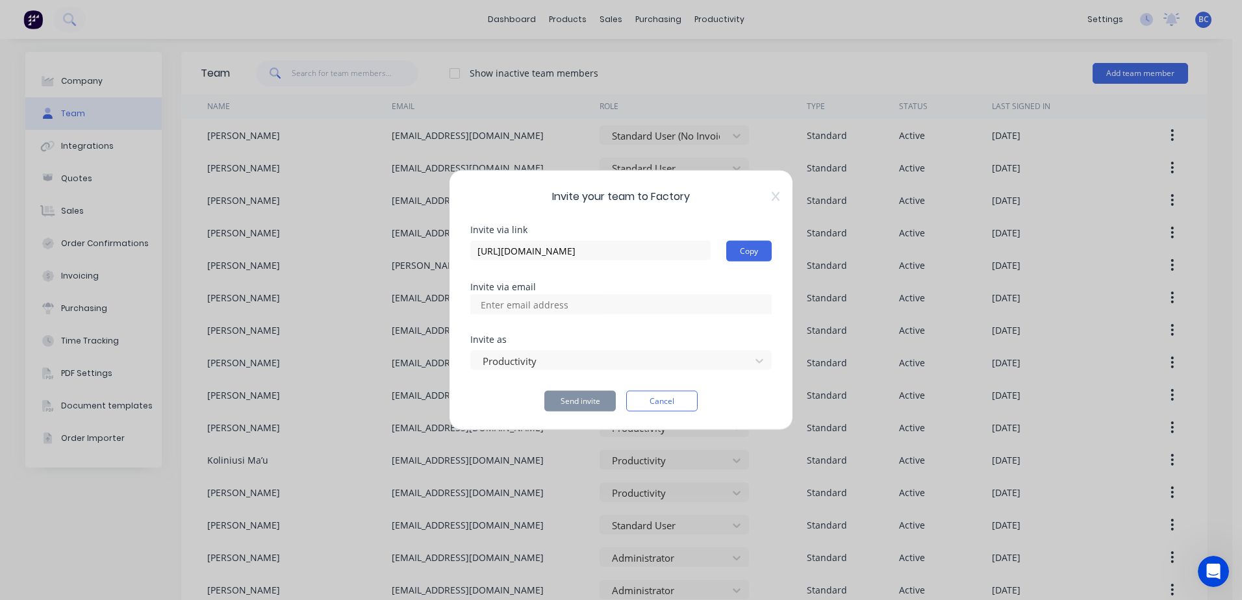
click at [780, 194] on div "Invite your team to Factory Invite via link [URL][DOMAIN_NAME] Copy Invite via …" at bounding box center [621, 300] width 344 height 261
click at [776, 195] on icon at bounding box center [776, 196] width 8 height 9
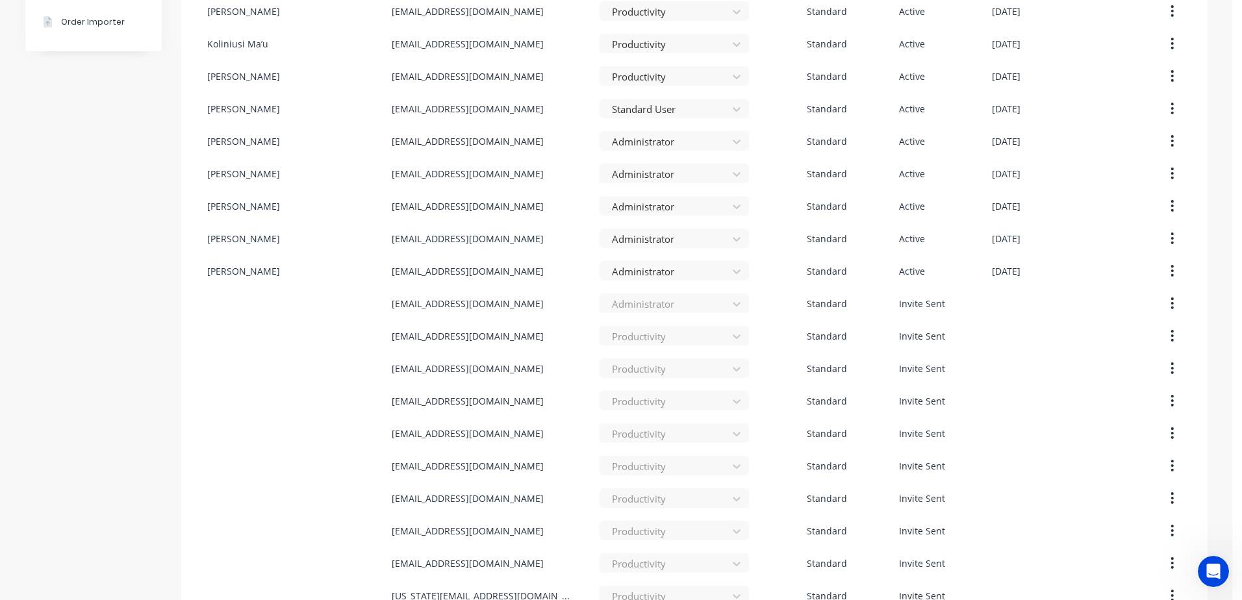
scroll to position [441, 0]
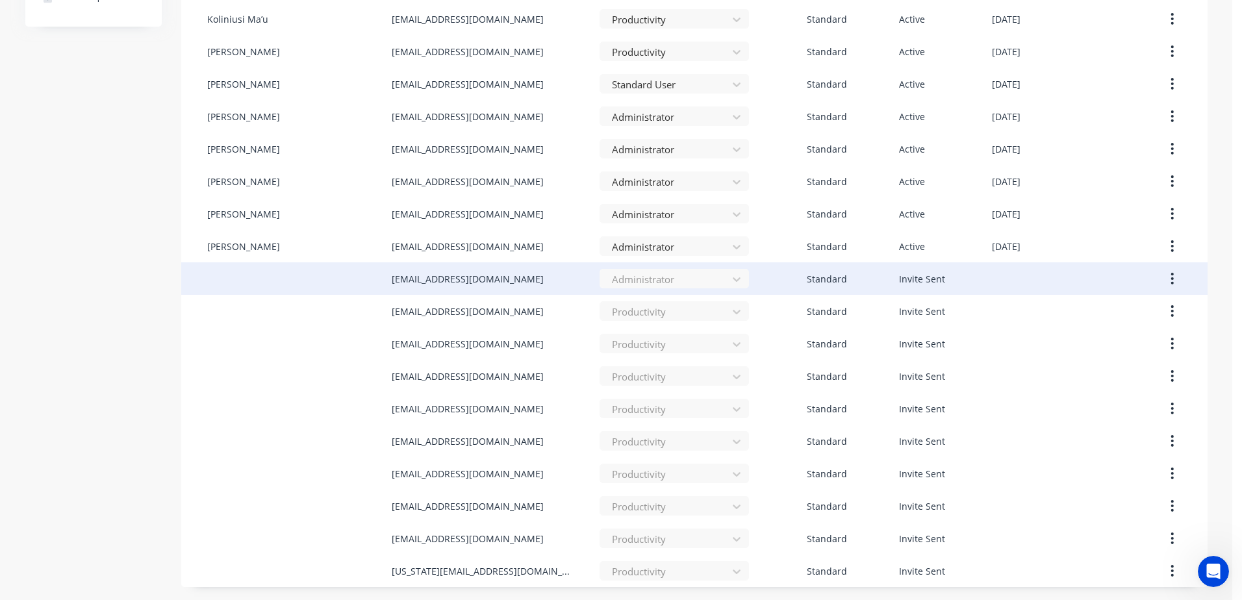
click at [1173, 272] on button "button" at bounding box center [1172, 278] width 31 height 23
click at [1098, 313] on div "Cancel Invite" at bounding box center [1127, 312] width 100 height 19
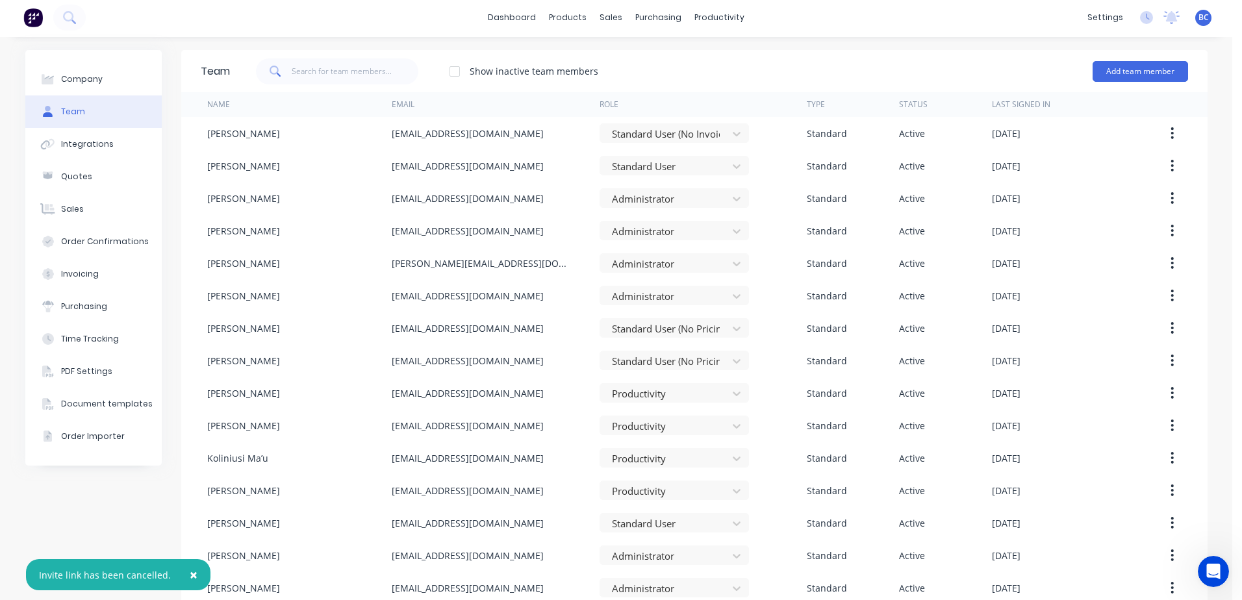
scroll to position [0, 0]
click at [1122, 75] on button "Add team member" at bounding box center [1141, 73] width 96 height 21
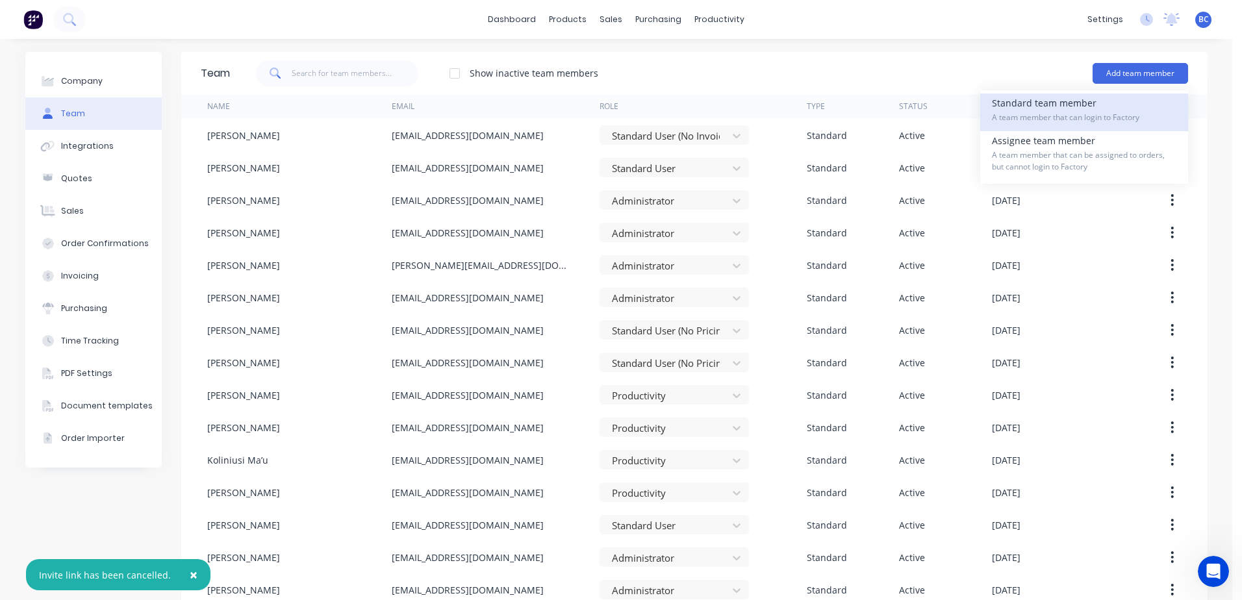
click at [1040, 110] on div "Standard team member A team member that can login to Factory" at bounding box center [1084, 113] width 185 height 38
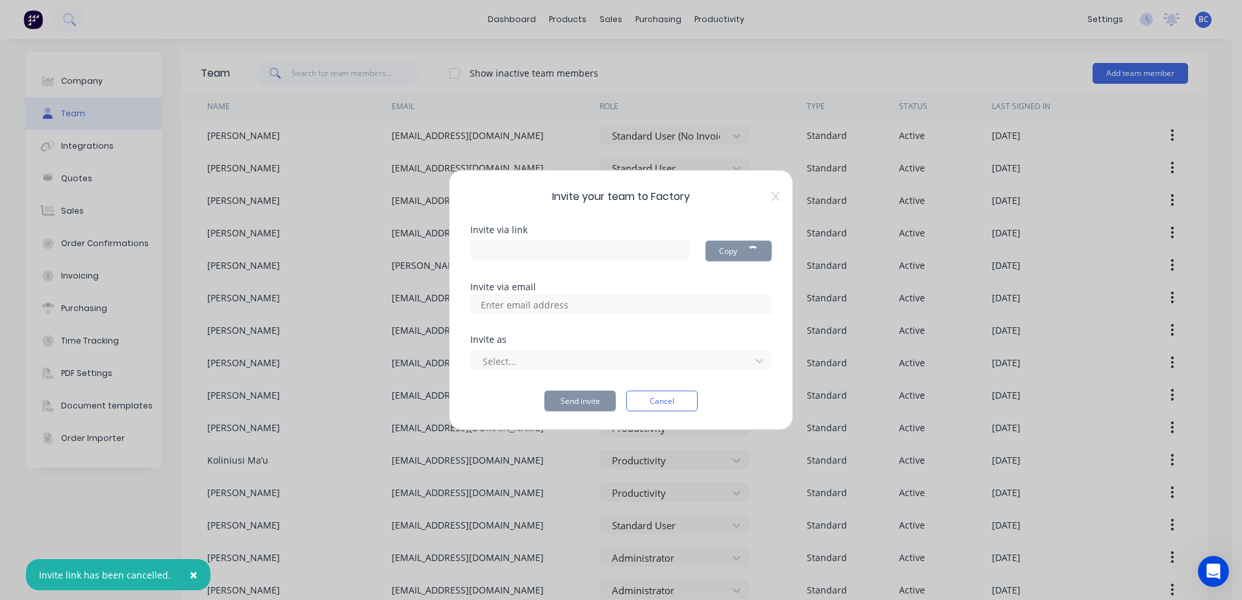
type input "[URL][DOMAIN_NAME]"
click at [578, 305] on input at bounding box center [539, 304] width 130 height 19
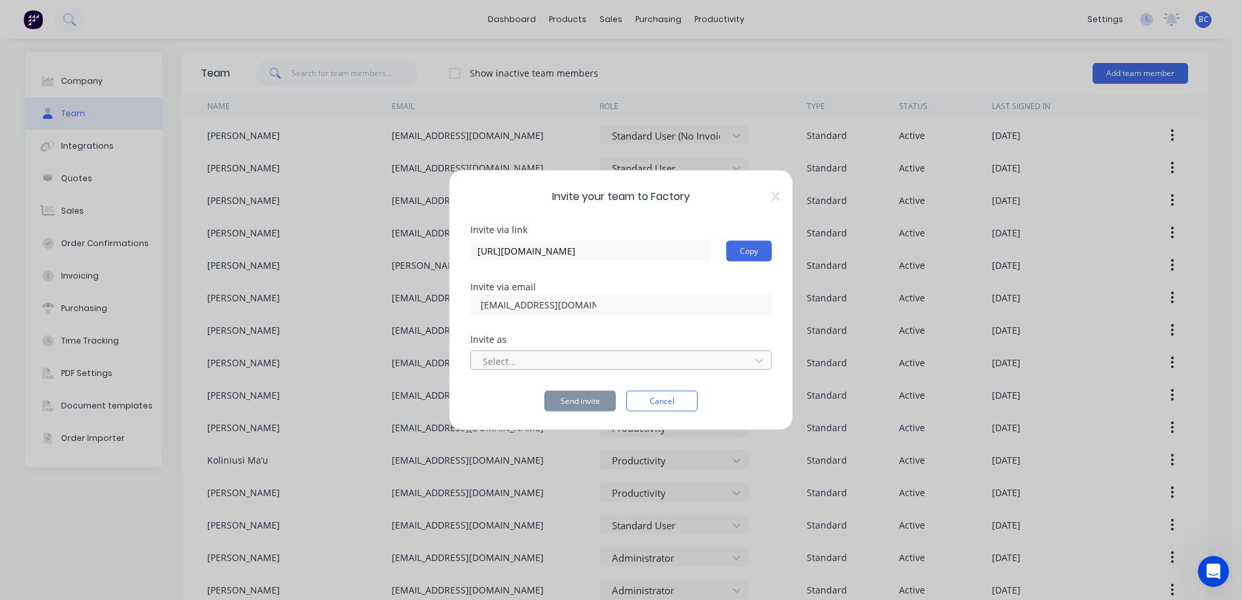
type input "[EMAIL_ADDRESS][DOMAIN_NAME]"
click at [610, 367] on div at bounding box center [612, 361] width 263 height 16
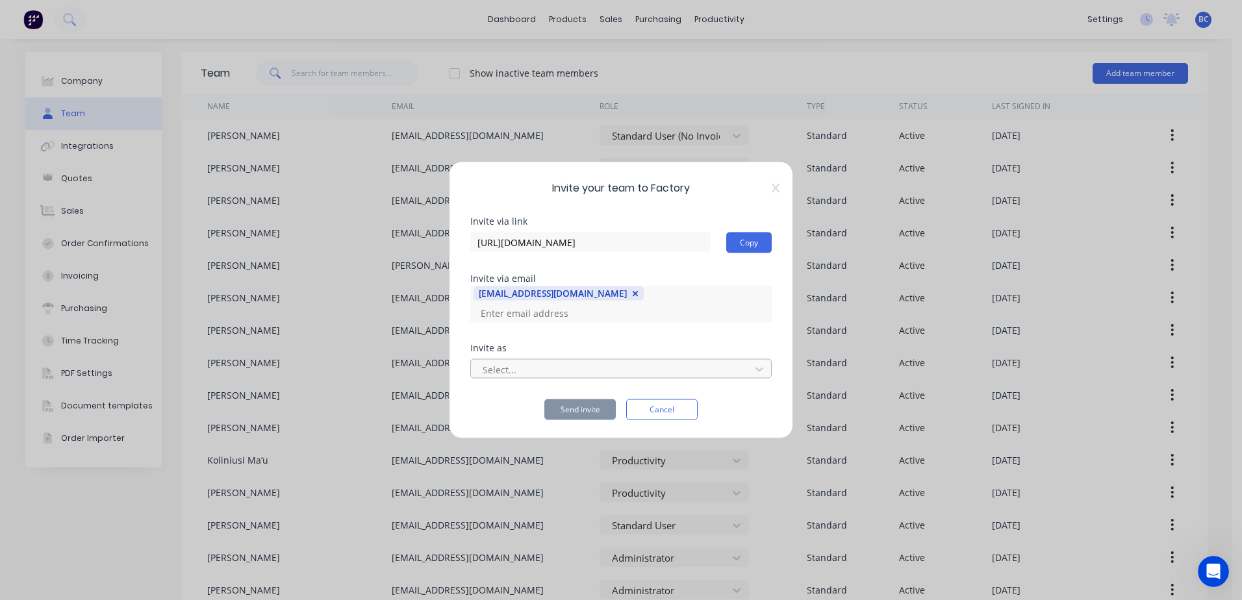
click at [616, 361] on div at bounding box center [612, 369] width 263 height 16
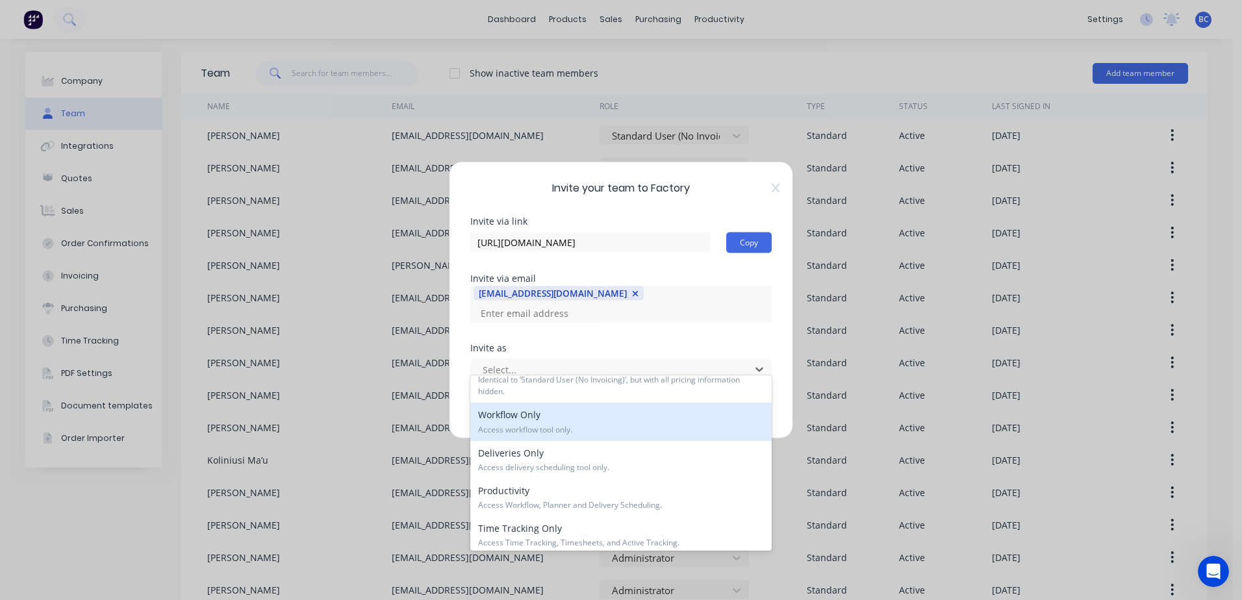
scroll to position [193, 0]
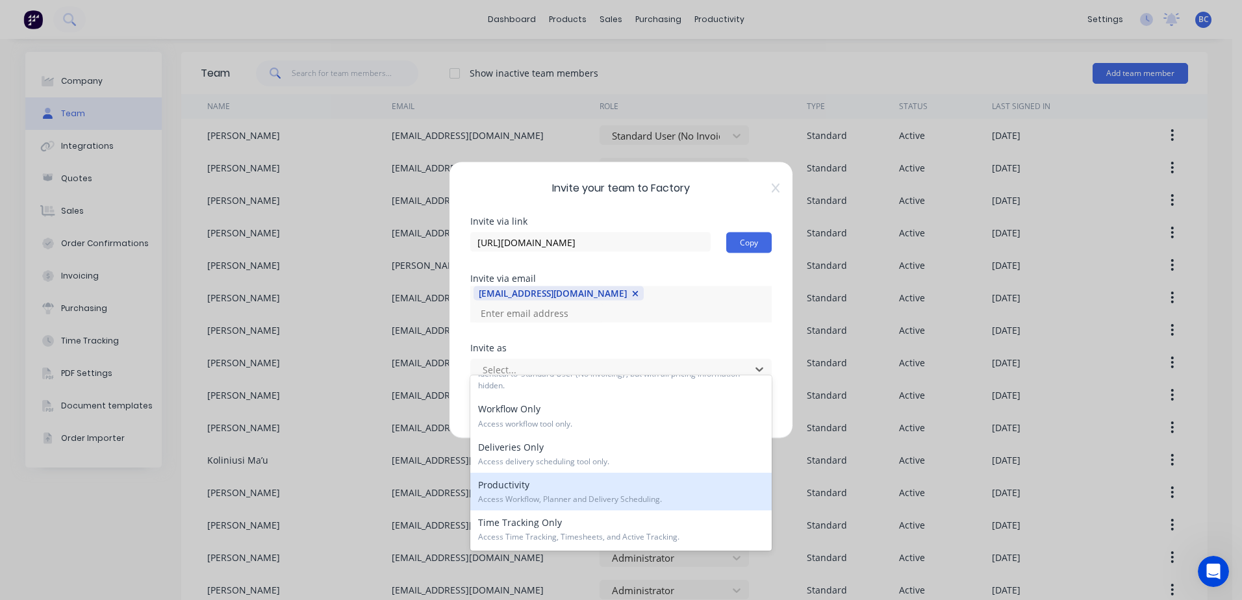
click at [545, 491] on div "Productivity Access Workflow, Planner and Delivery Scheduling." at bounding box center [620, 492] width 301 height 38
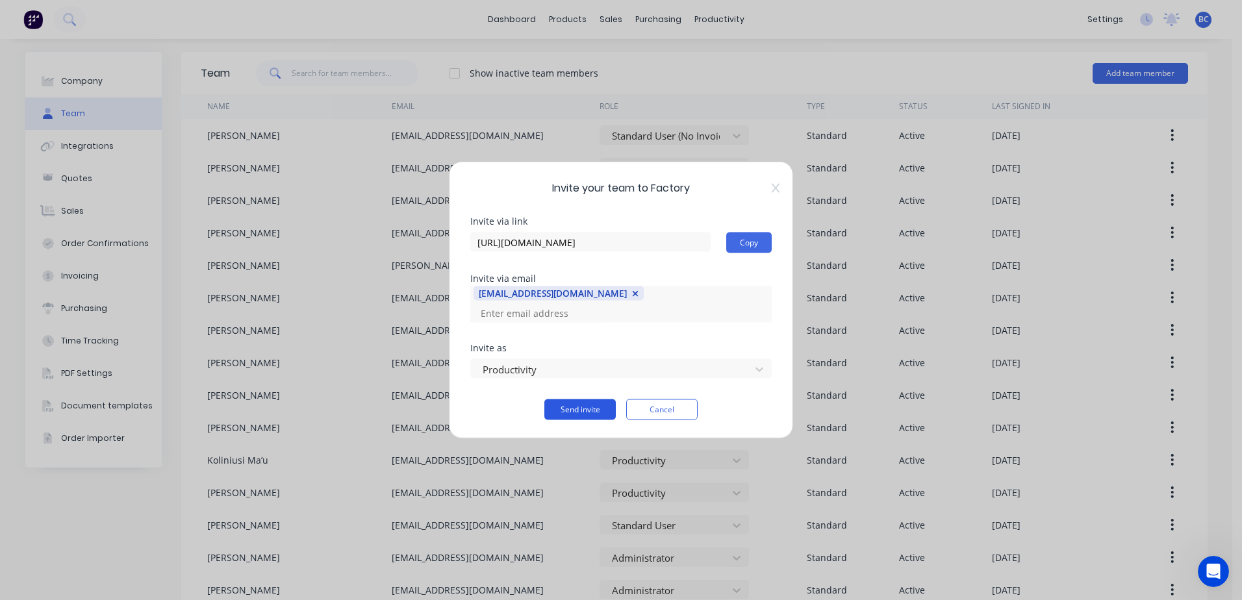
click at [587, 401] on button "Send invite" at bounding box center [580, 410] width 71 height 21
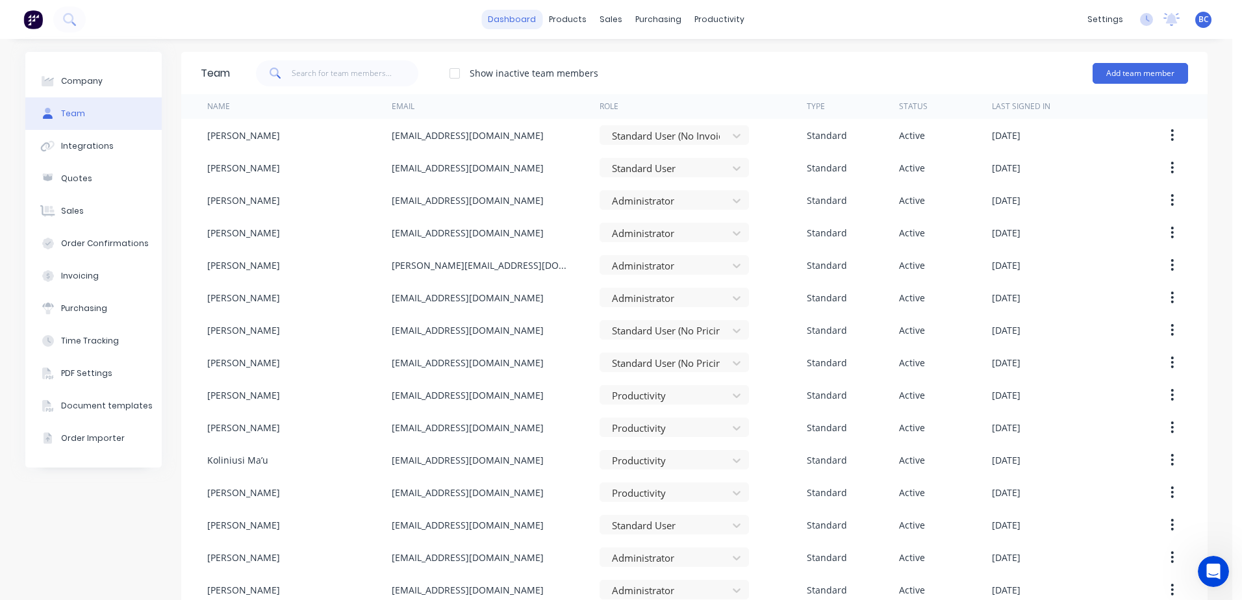
click at [507, 19] on link "dashboard" at bounding box center [511, 19] width 61 height 19
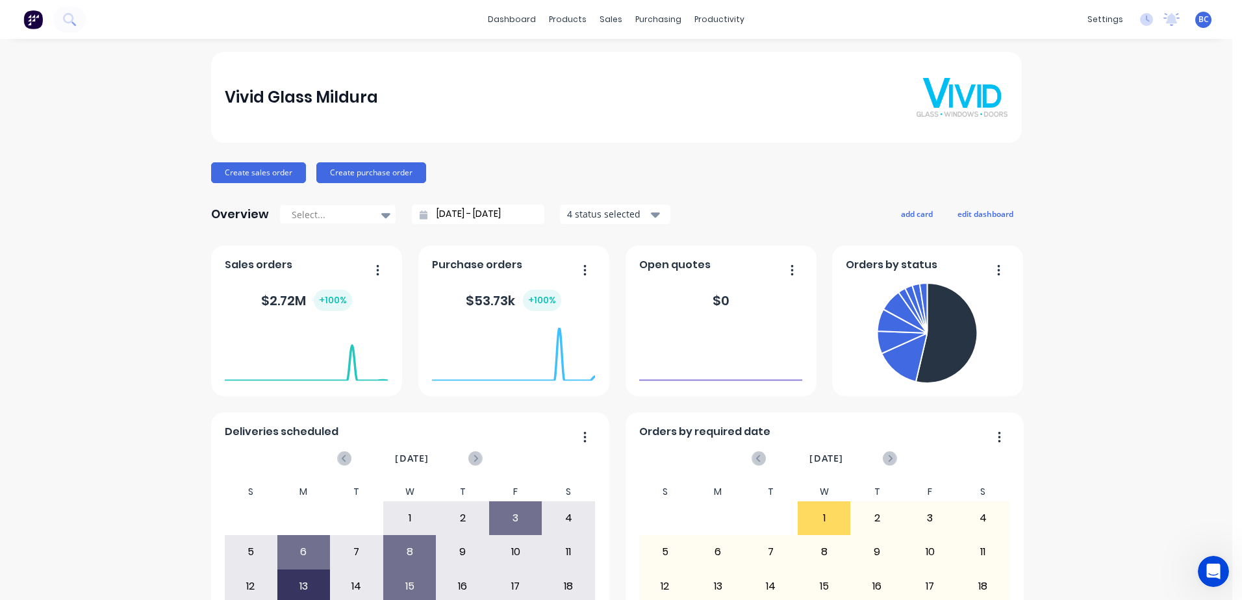
click at [997, 274] on icon "button" at bounding box center [998, 269] width 3 height 10
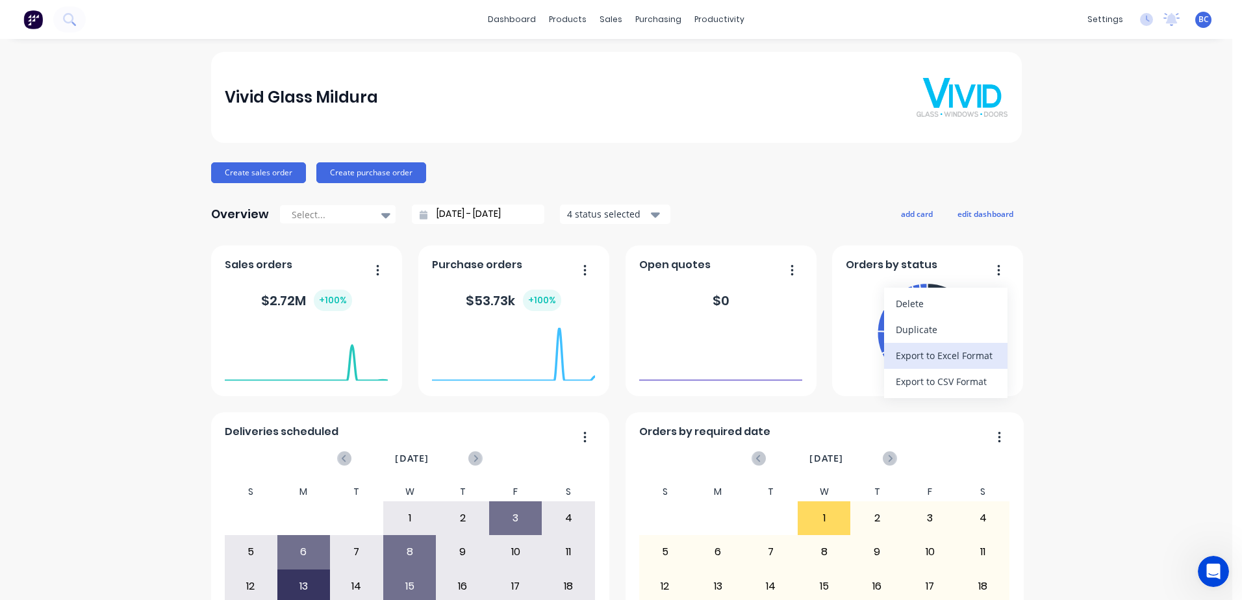
click at [955, 352] on div "Export to Excel Format" at bounding box center [946, 355] width 100 height 19
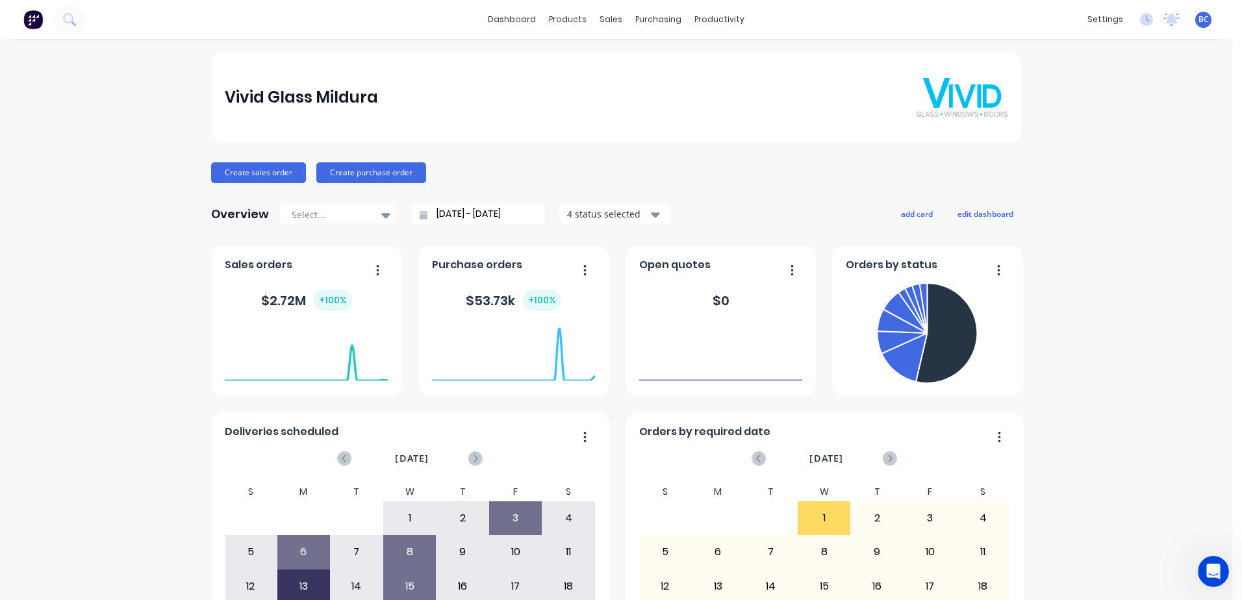
scroll to position [619, 0]
